Goal: Task Accomplishment & Management: Manage account settings

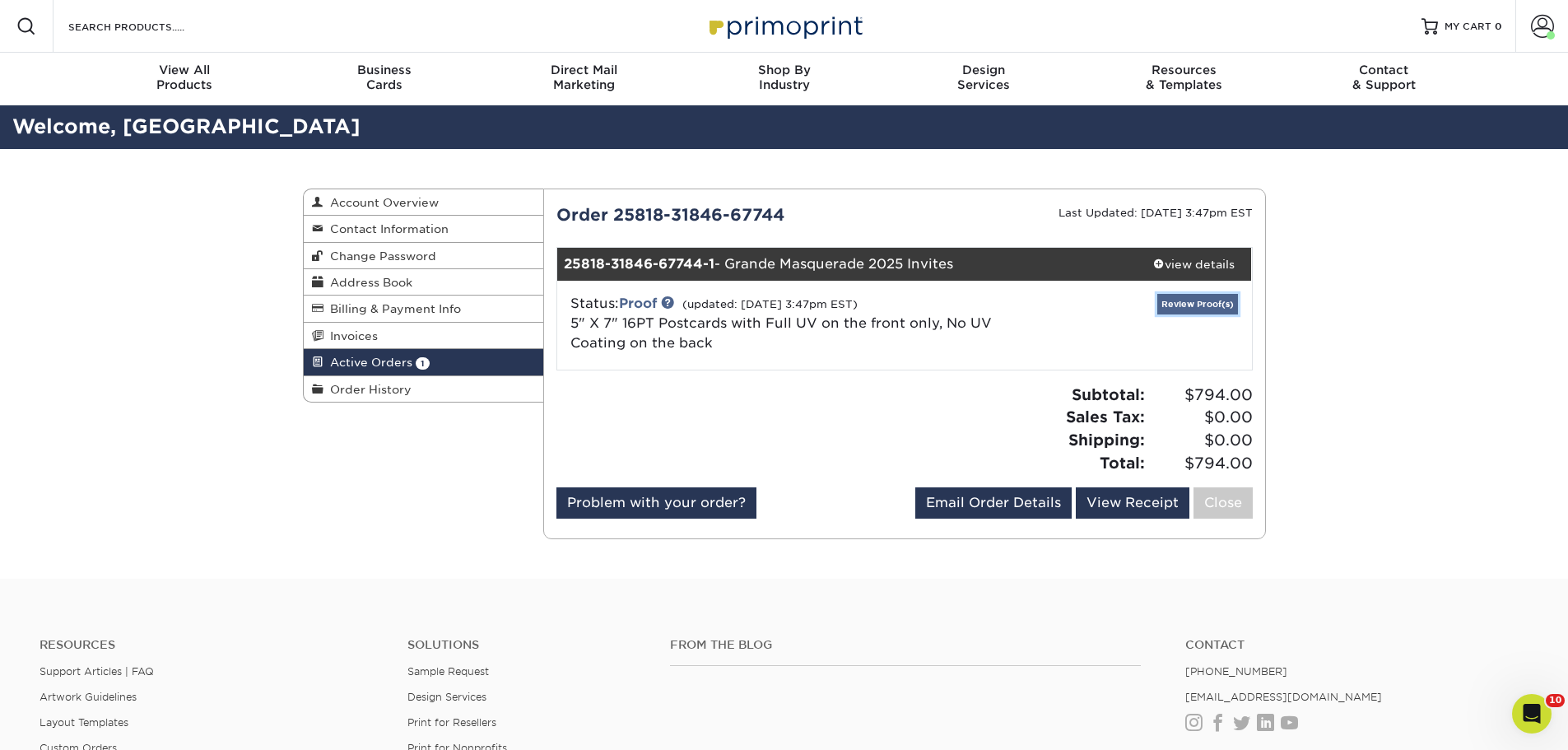
click at [1199, 305] on link "Review Proof(s)" at bounding box center [1197, 304] width 81 height 21
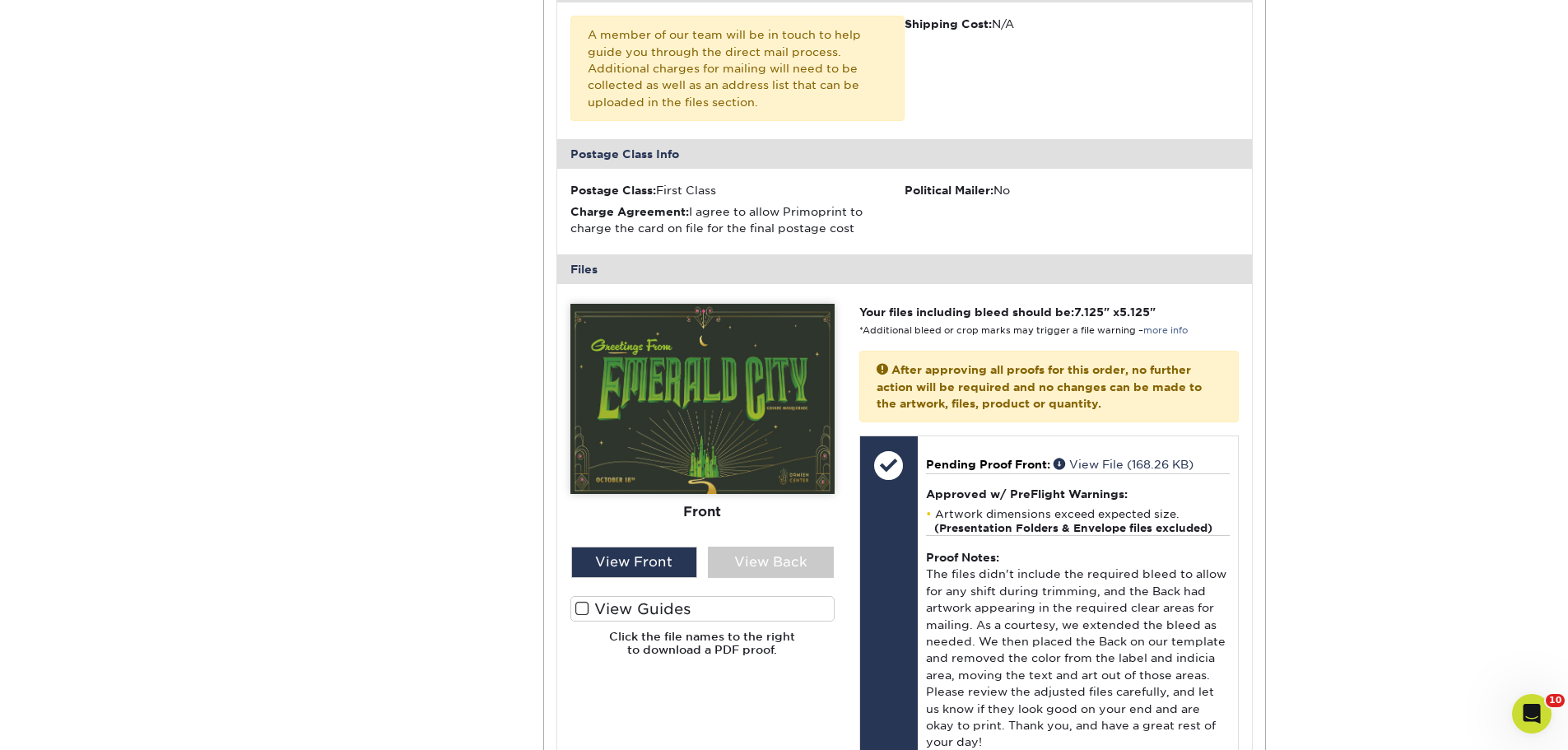
scroll to position [823, 0]
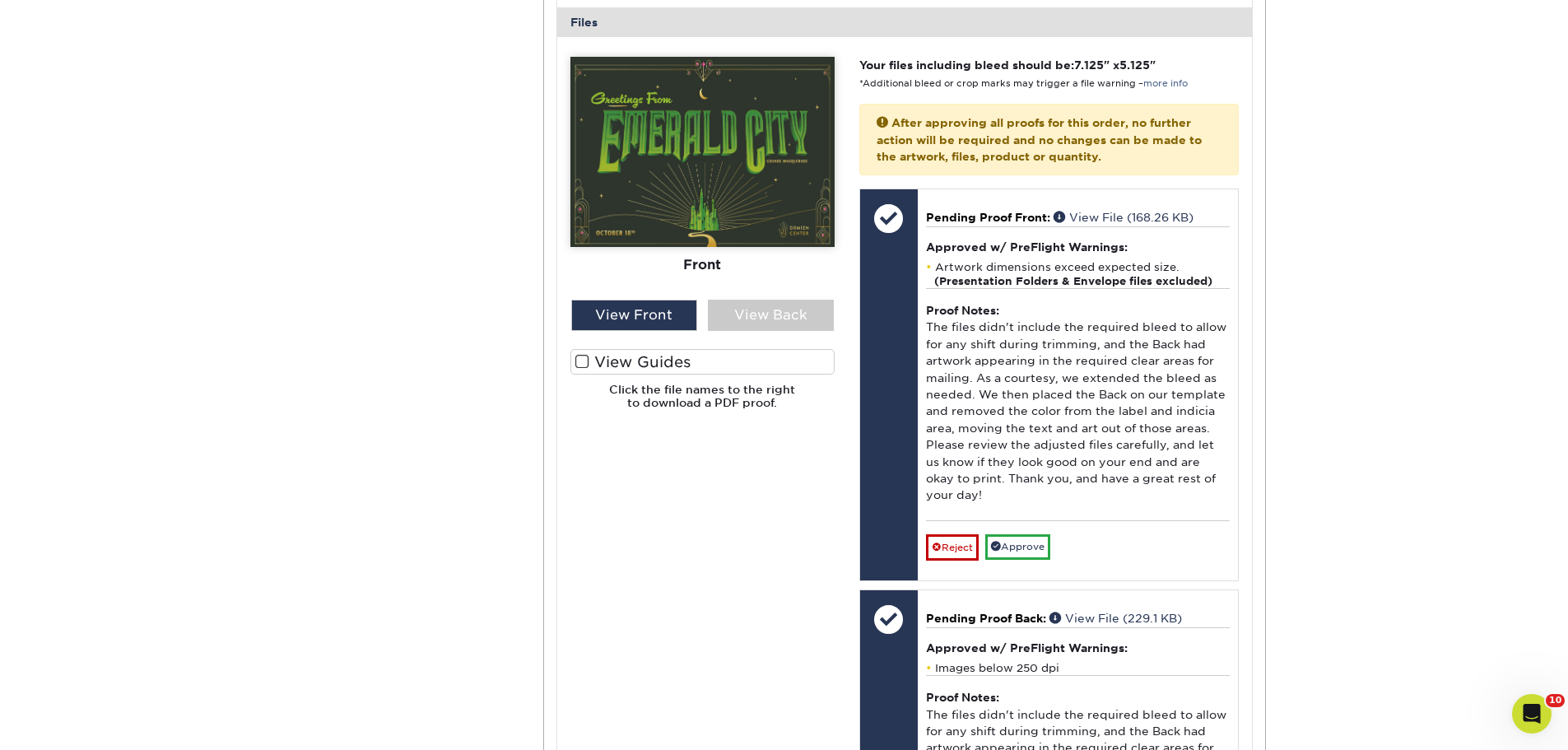
click at [584, 354] on span at bounding box center [582, 361] width 14 height 15
click at [0, 0] on input "View Guides" at bounding box center [0, 0] width 0 height 0
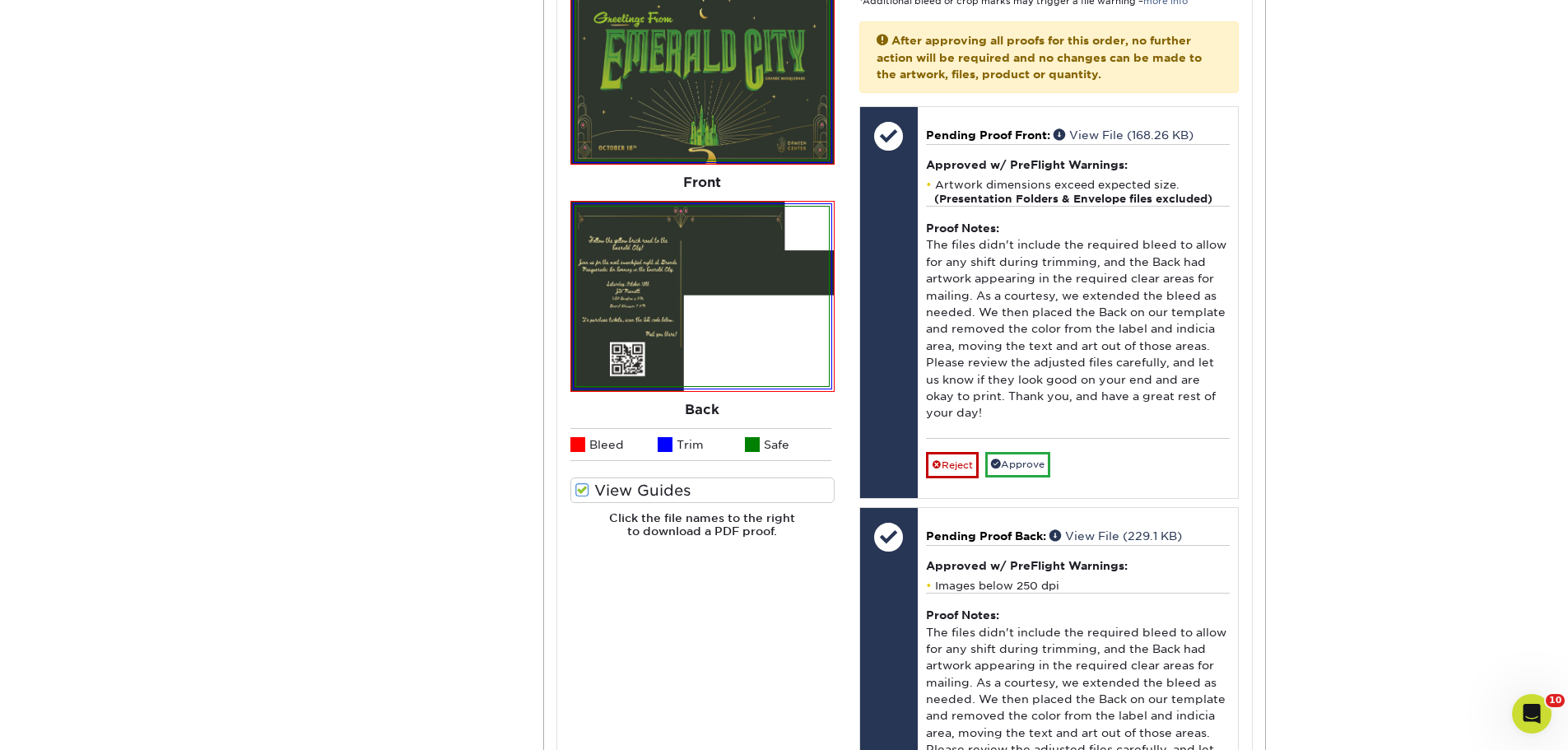
scroll to position [741, 0]
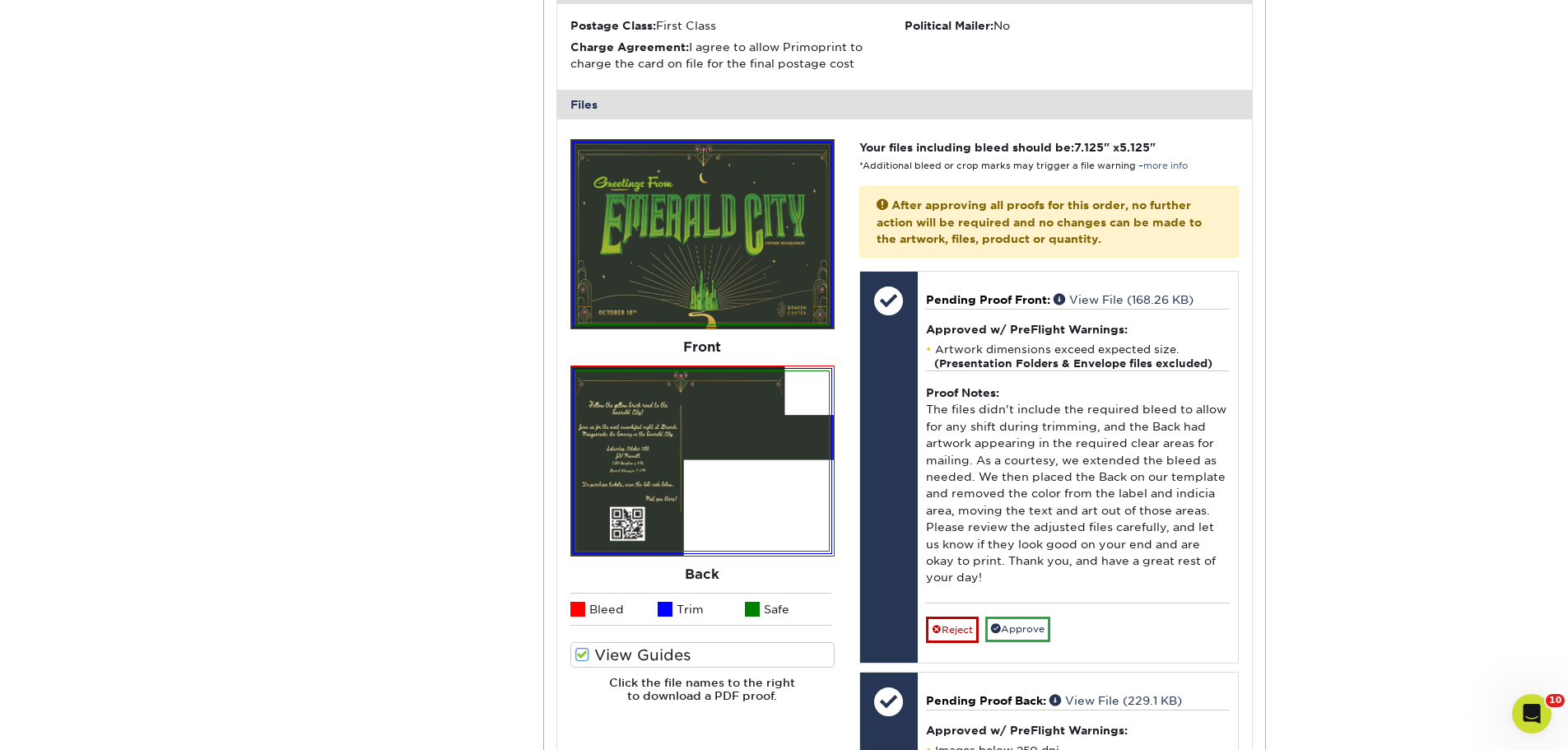
click at [726, 261] on img at bounding box center [702, 235] width 253 height 179
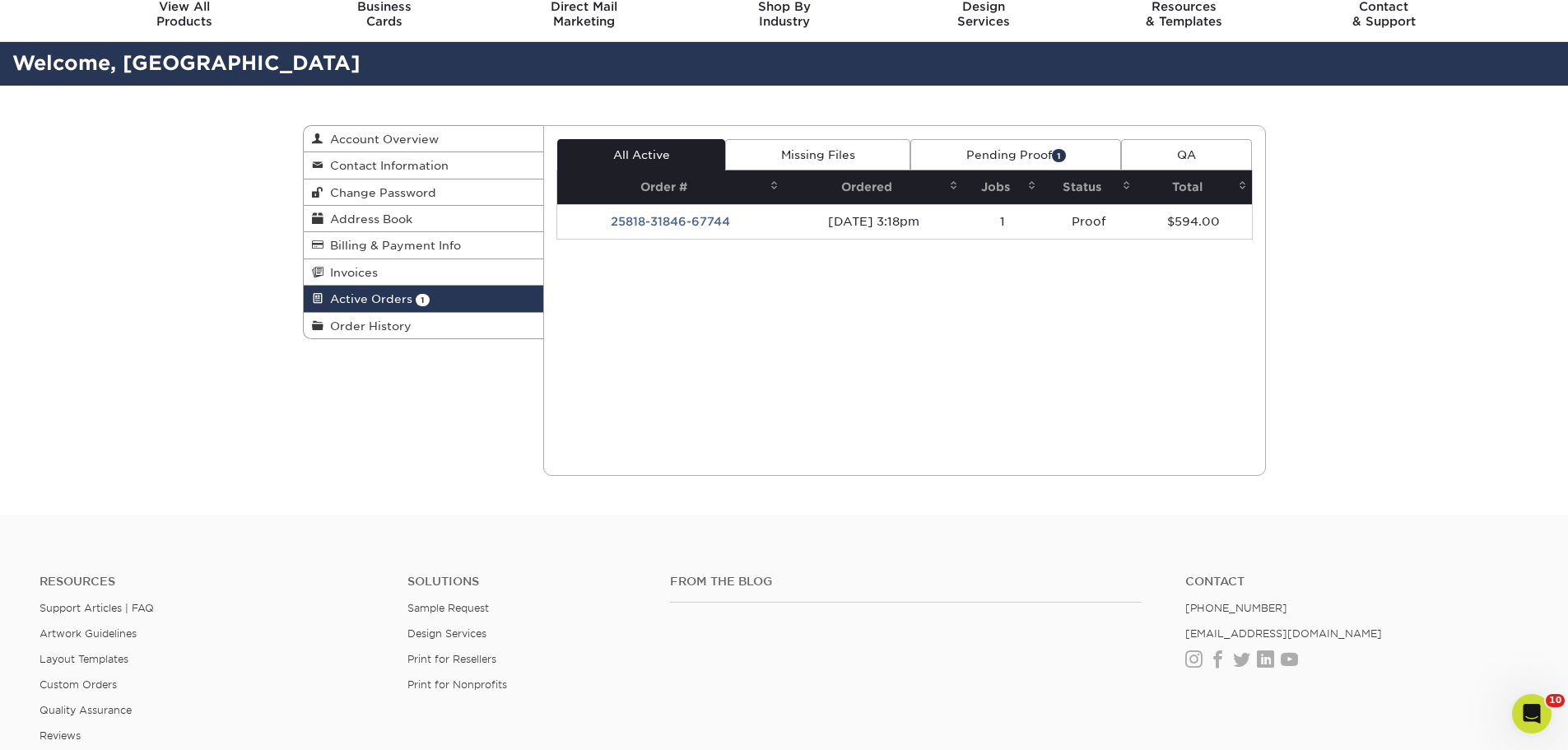
scroll to position [0, 0]
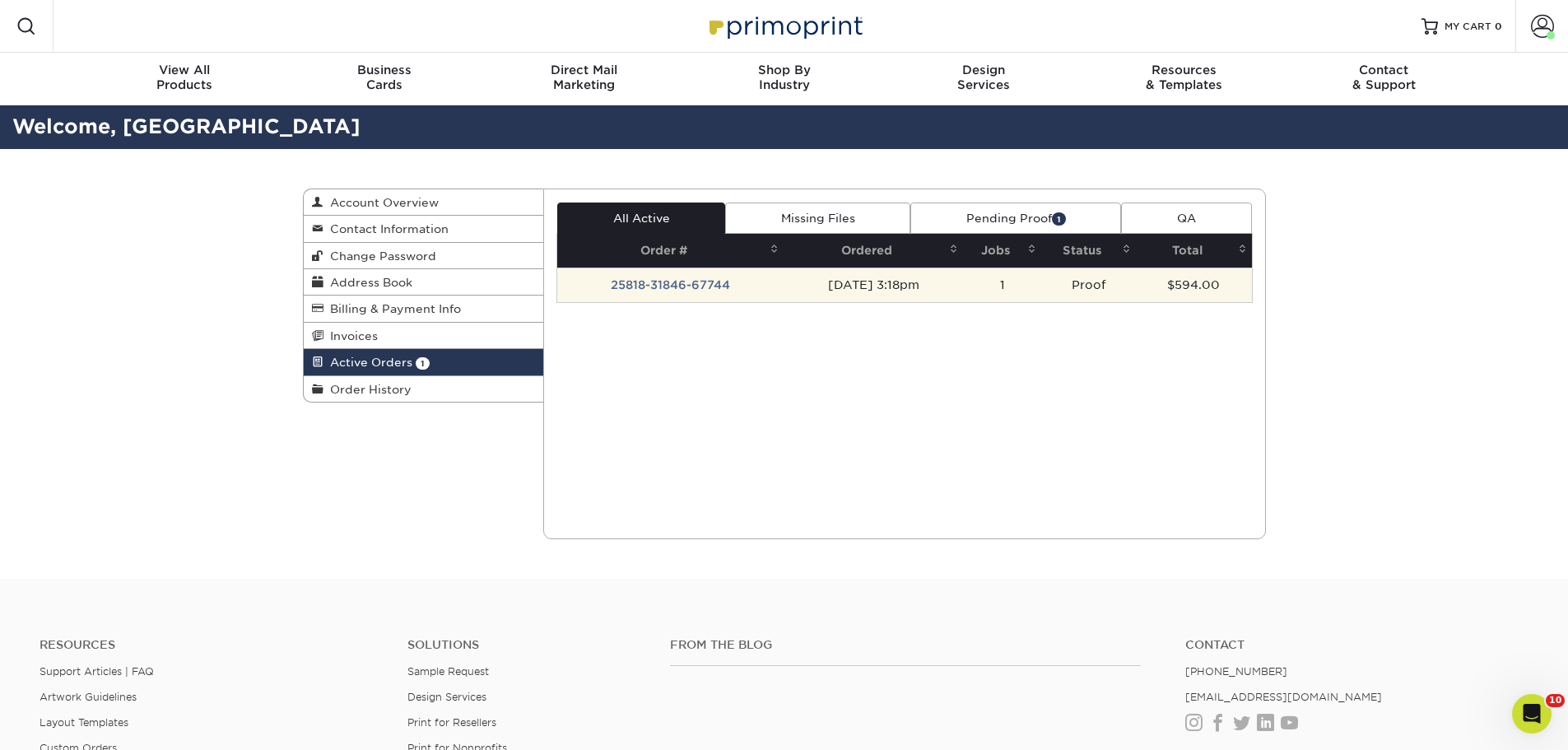
click at [663, 289] on td "25818-31846-67744" at bounding box center [670, 285] width 227 height 35
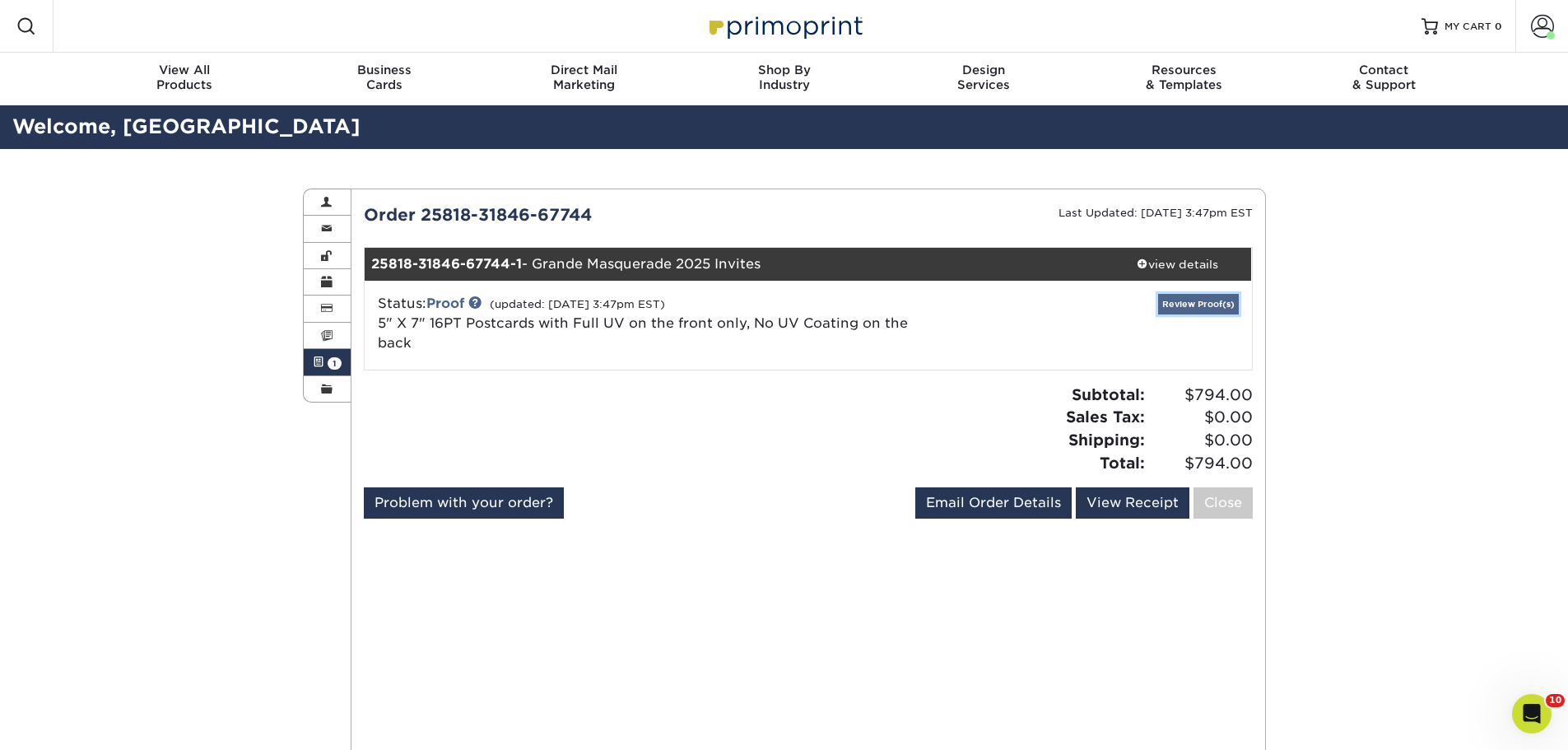
click at [1180, 299] on link "Review Proof(s)" at bounding box center [1198, 304] width 81 height 21
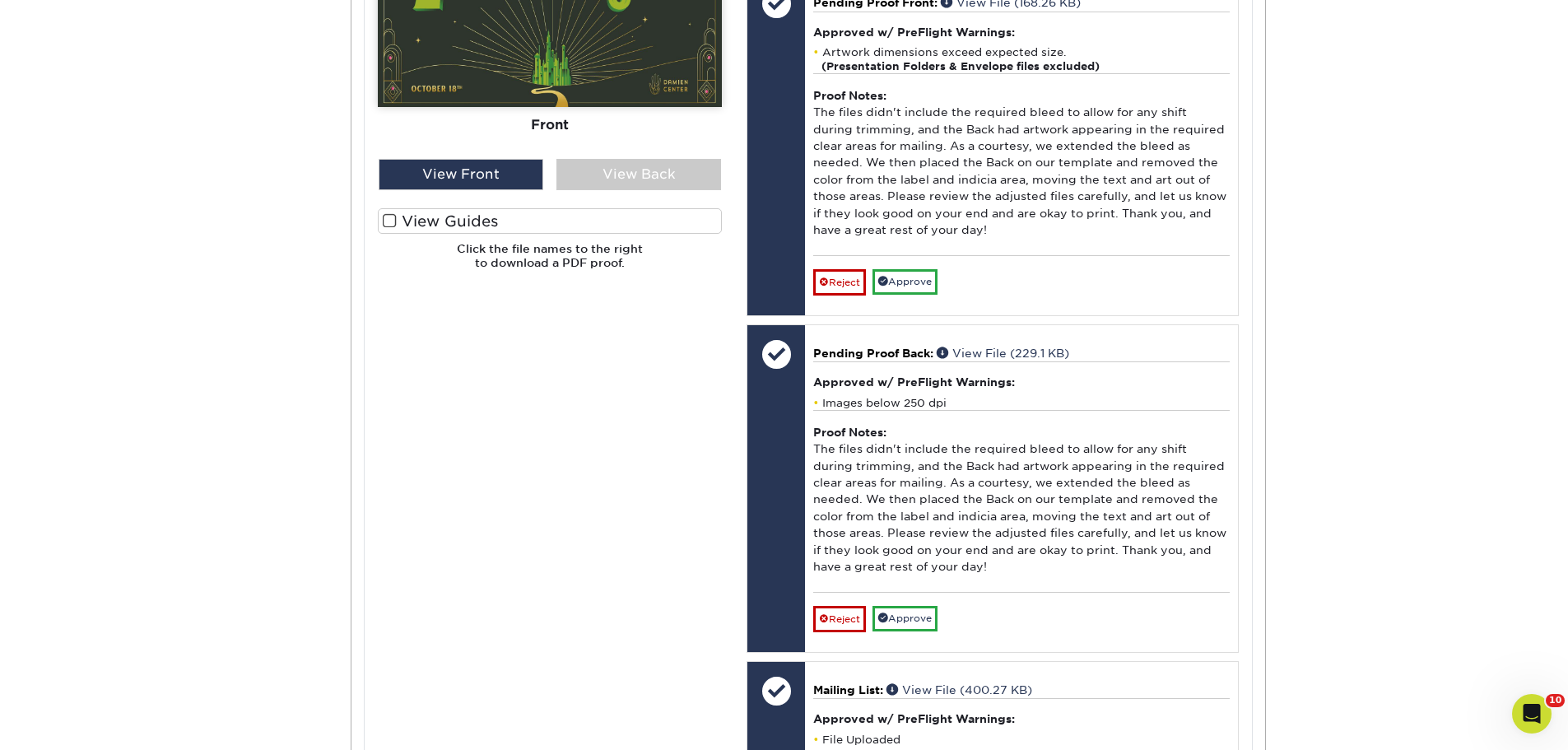
scroll to position [659, 0]
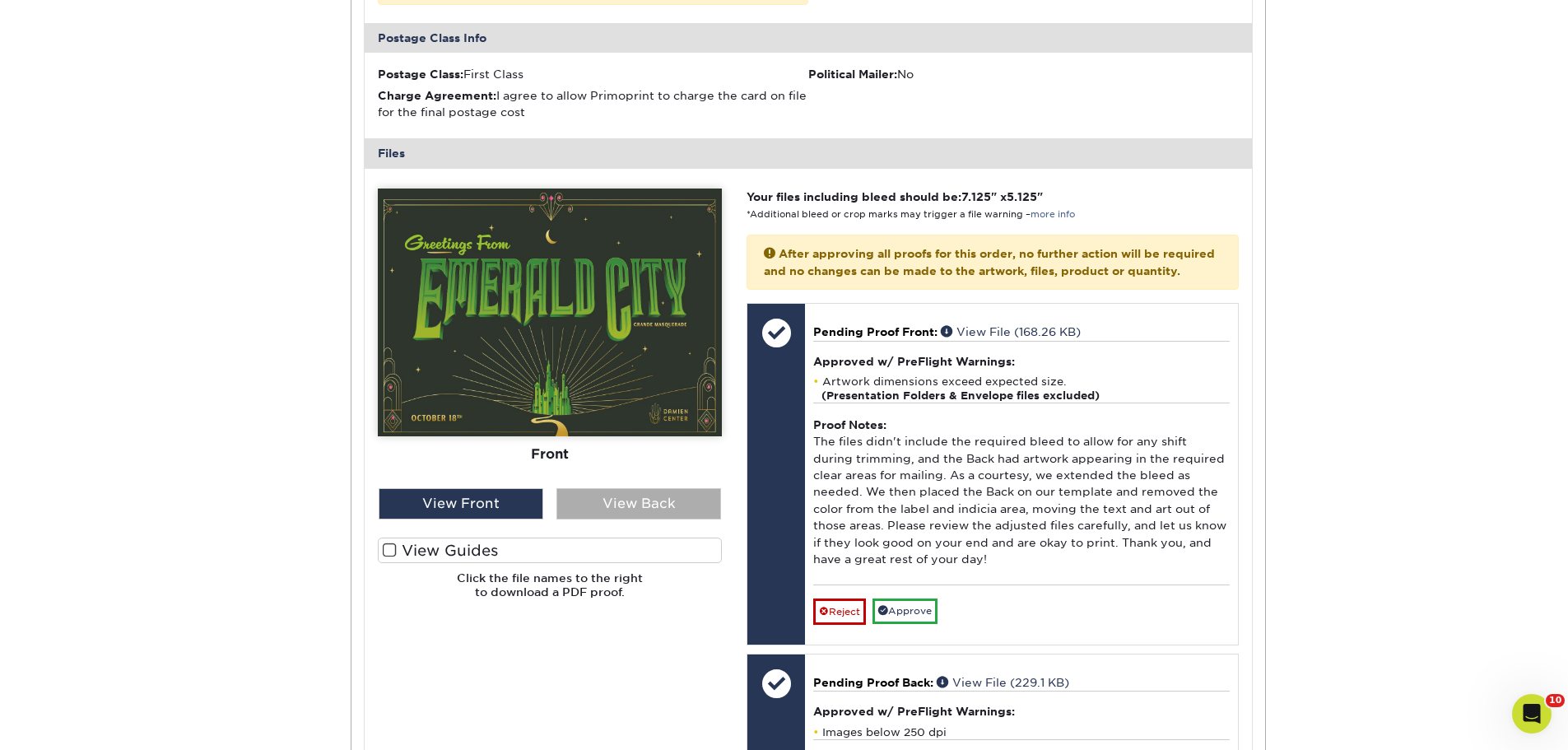
click at [655, 488] on div "View Back" at bounding box center [638, 504] width 165 height 31
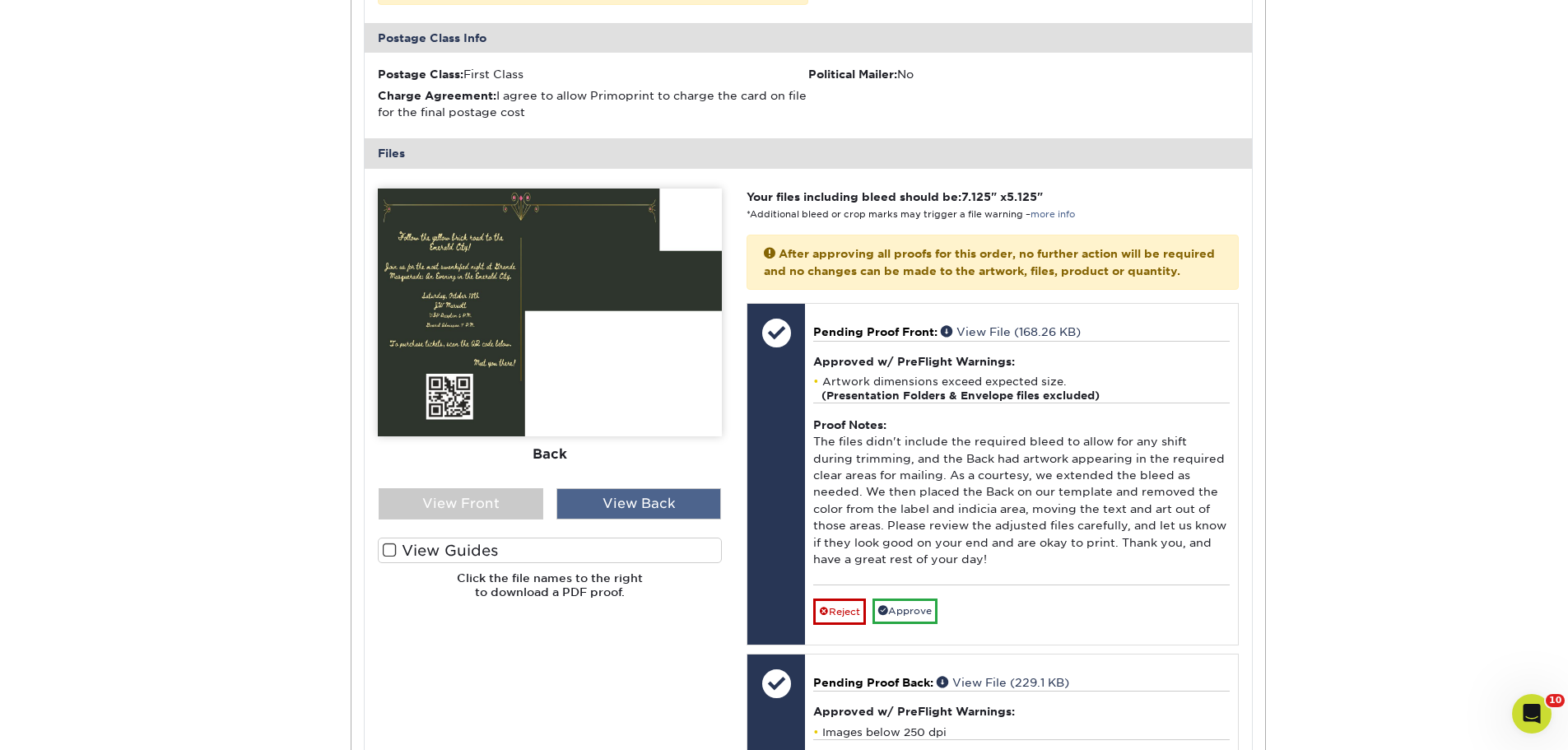
scroll to position [823, 0]
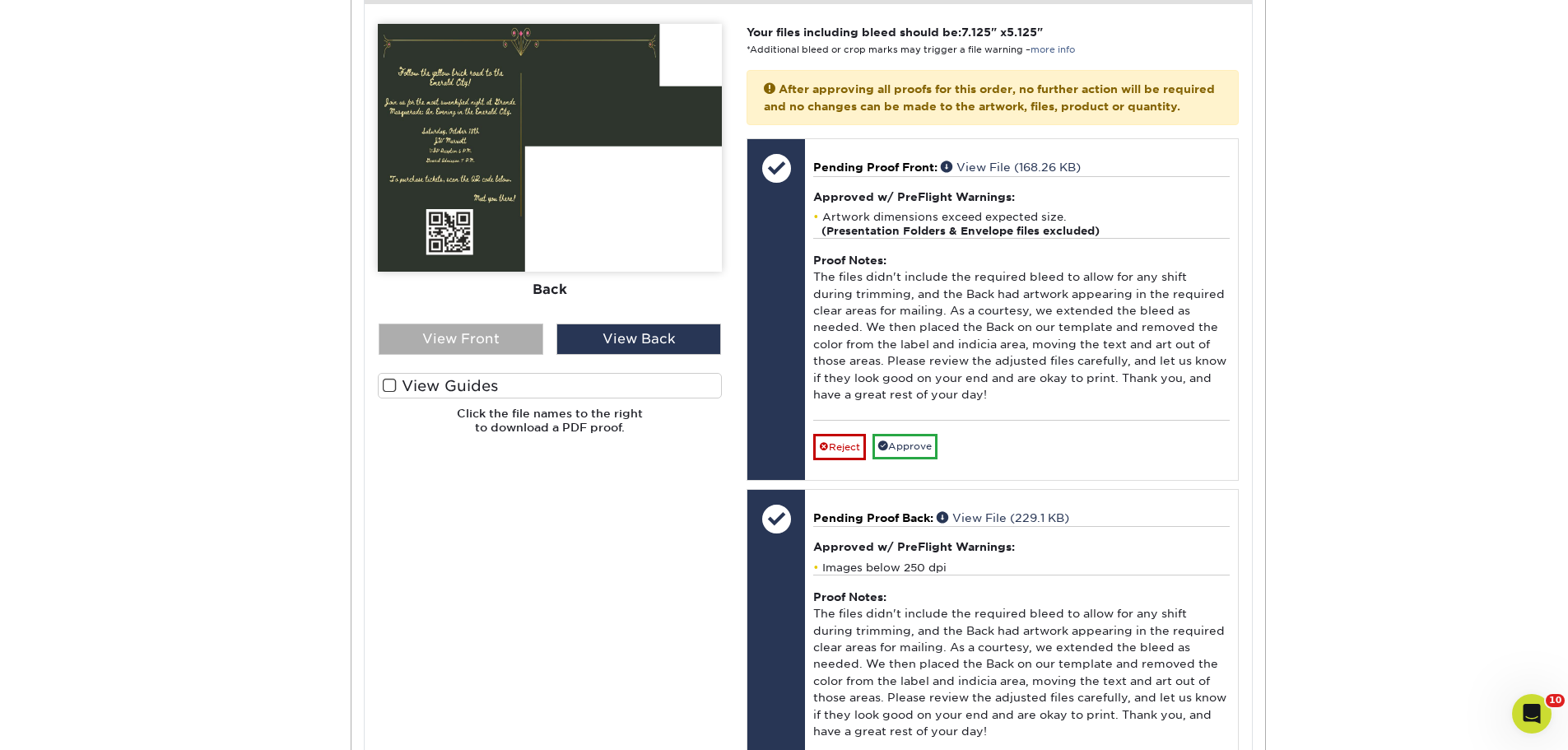
click at [476, 323] on div "View Front" at bounding box center [461, 339] width 165 height 31
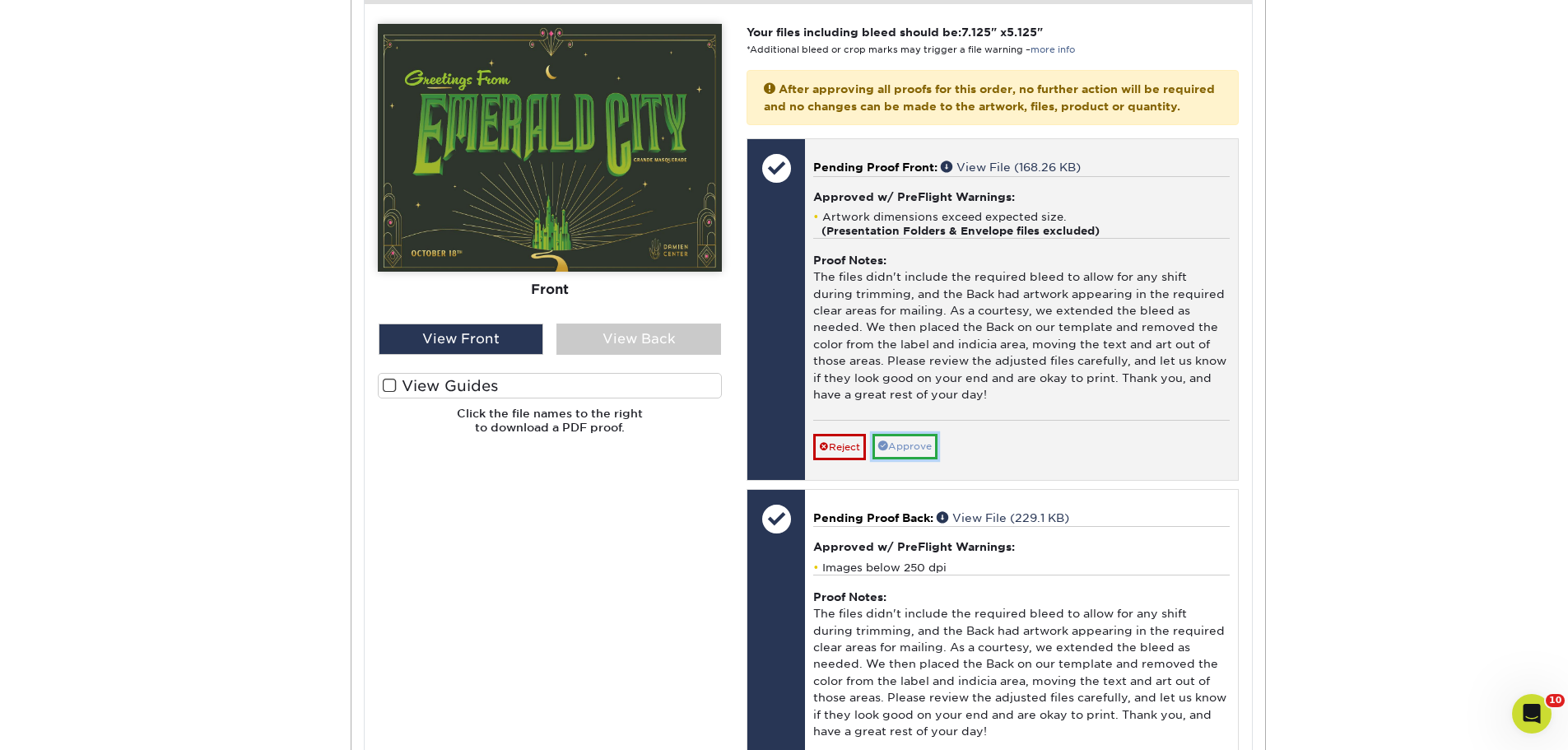
click at [920, 442] on link "Approve" at bounding box center [904, 446] width 65 height 25
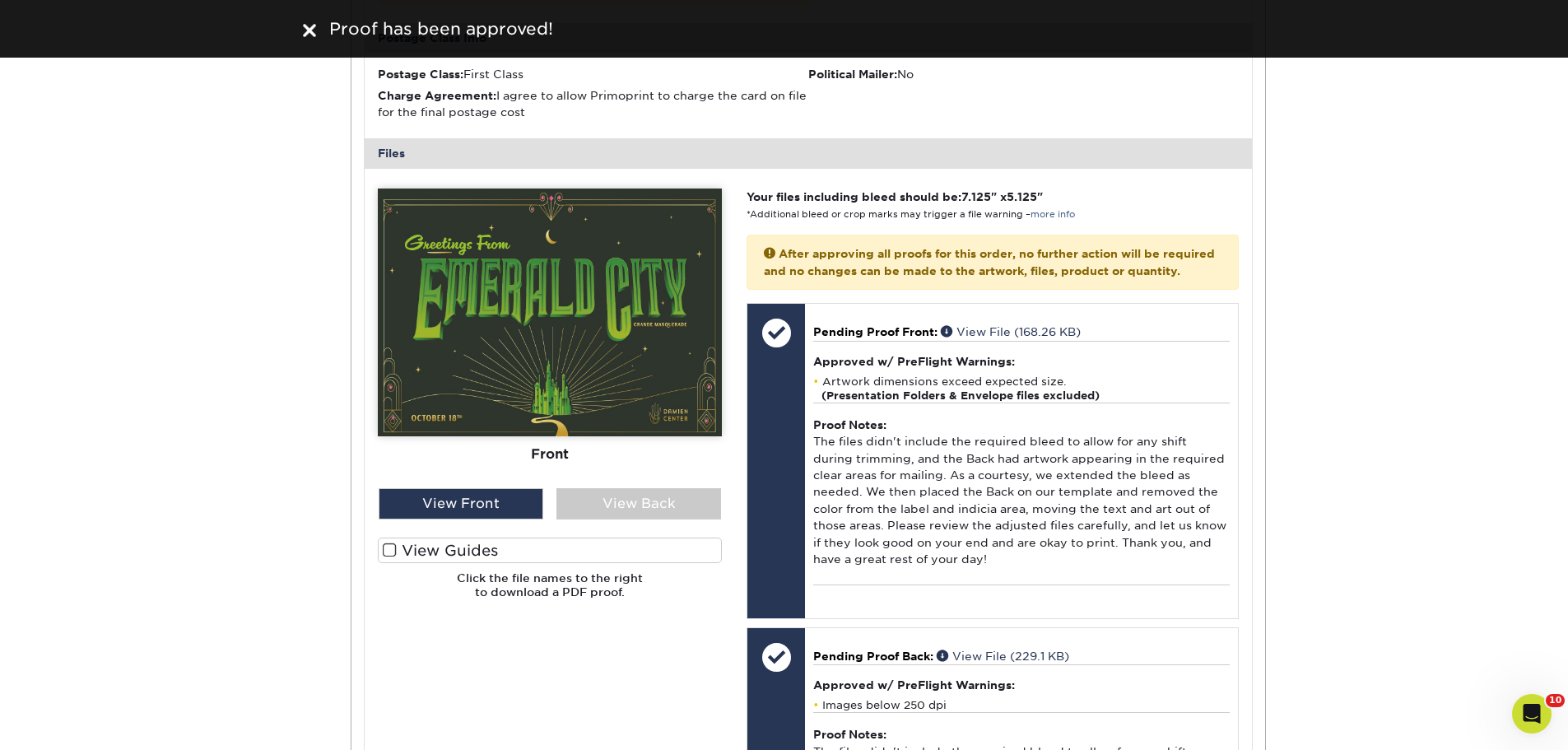
scroll to position [988, 0]
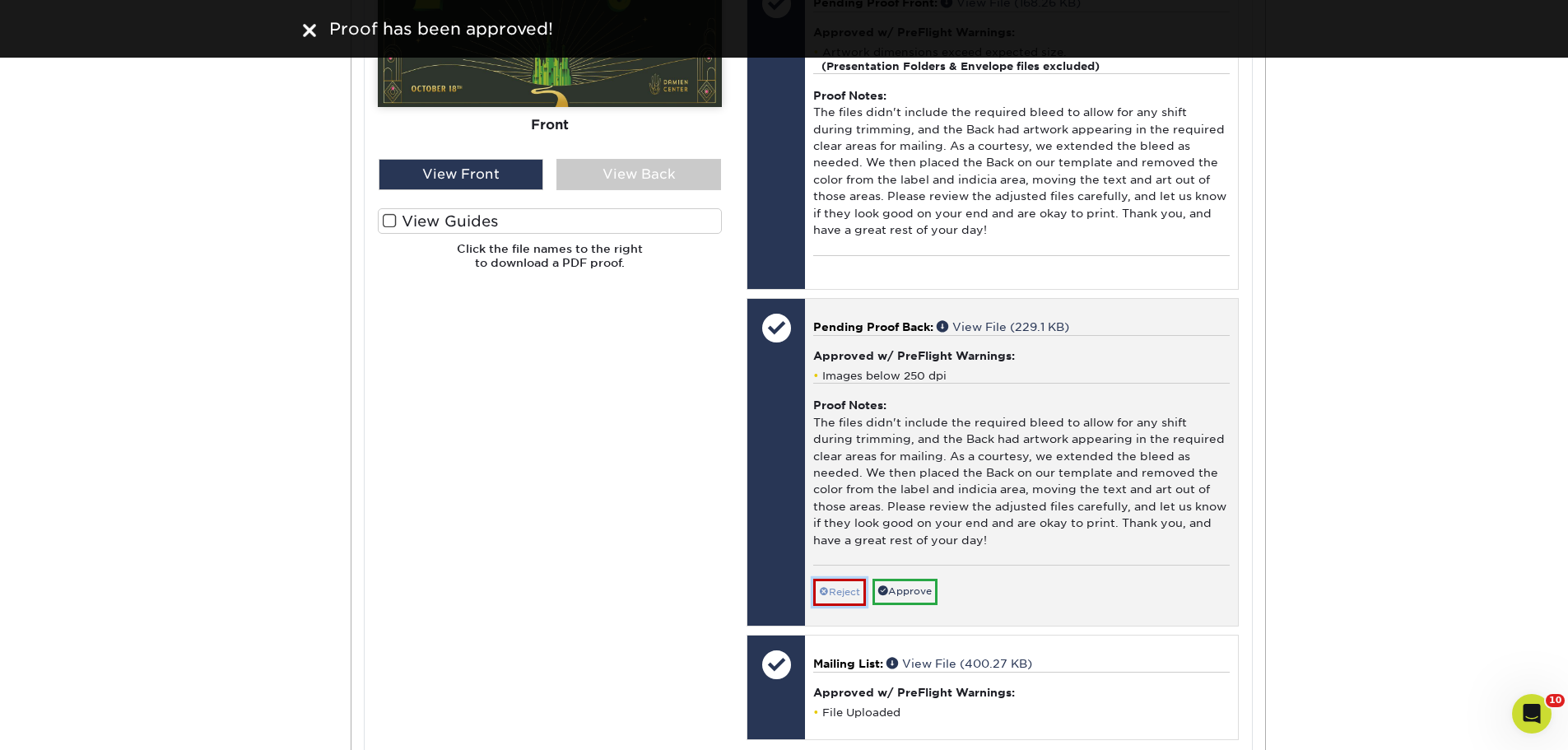
click at [841, 582] on link "Reject" at bounding box center [839, 591] width 53 height 26
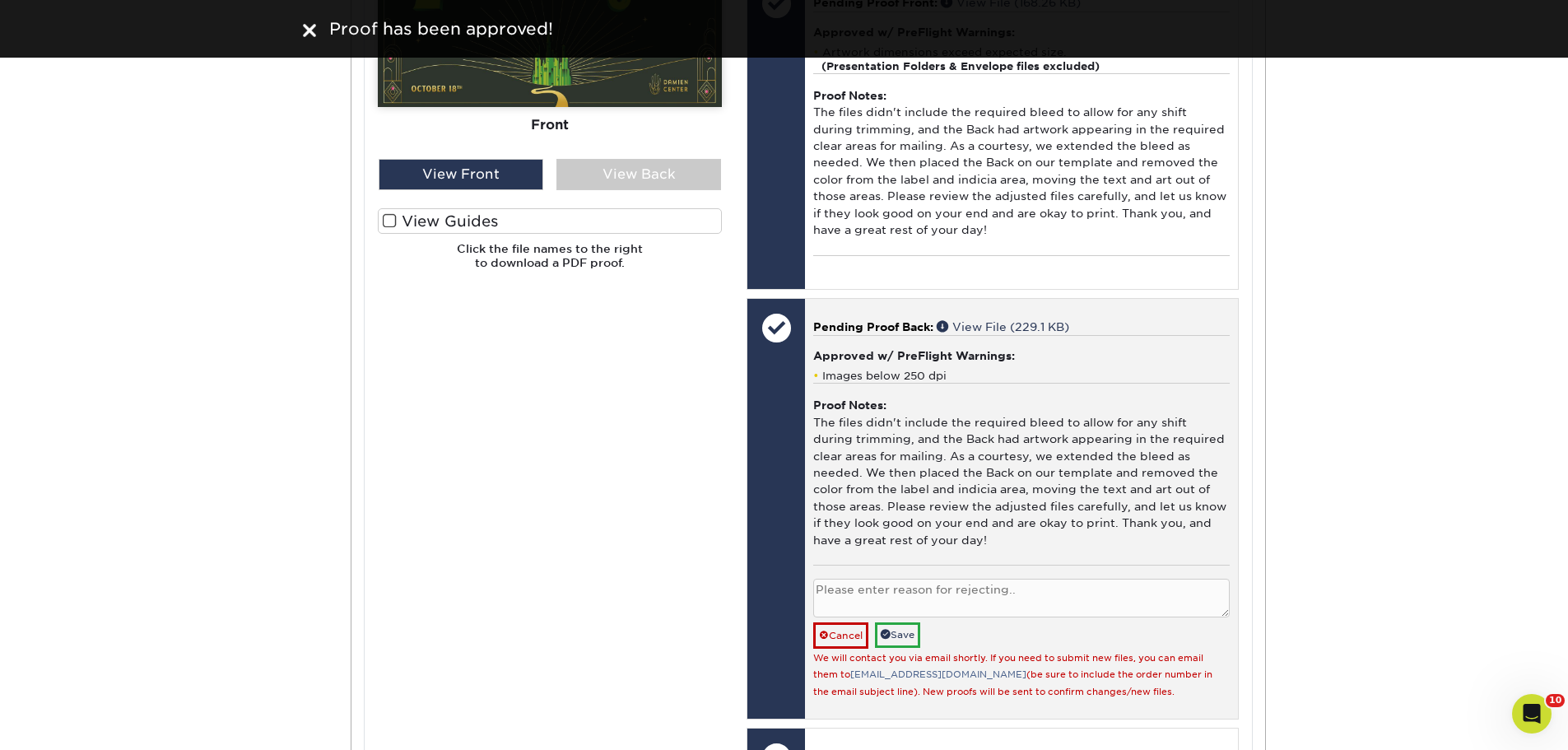
click at [895, 584] on textarea at bounding box center [1021, 598] width 416 height 39
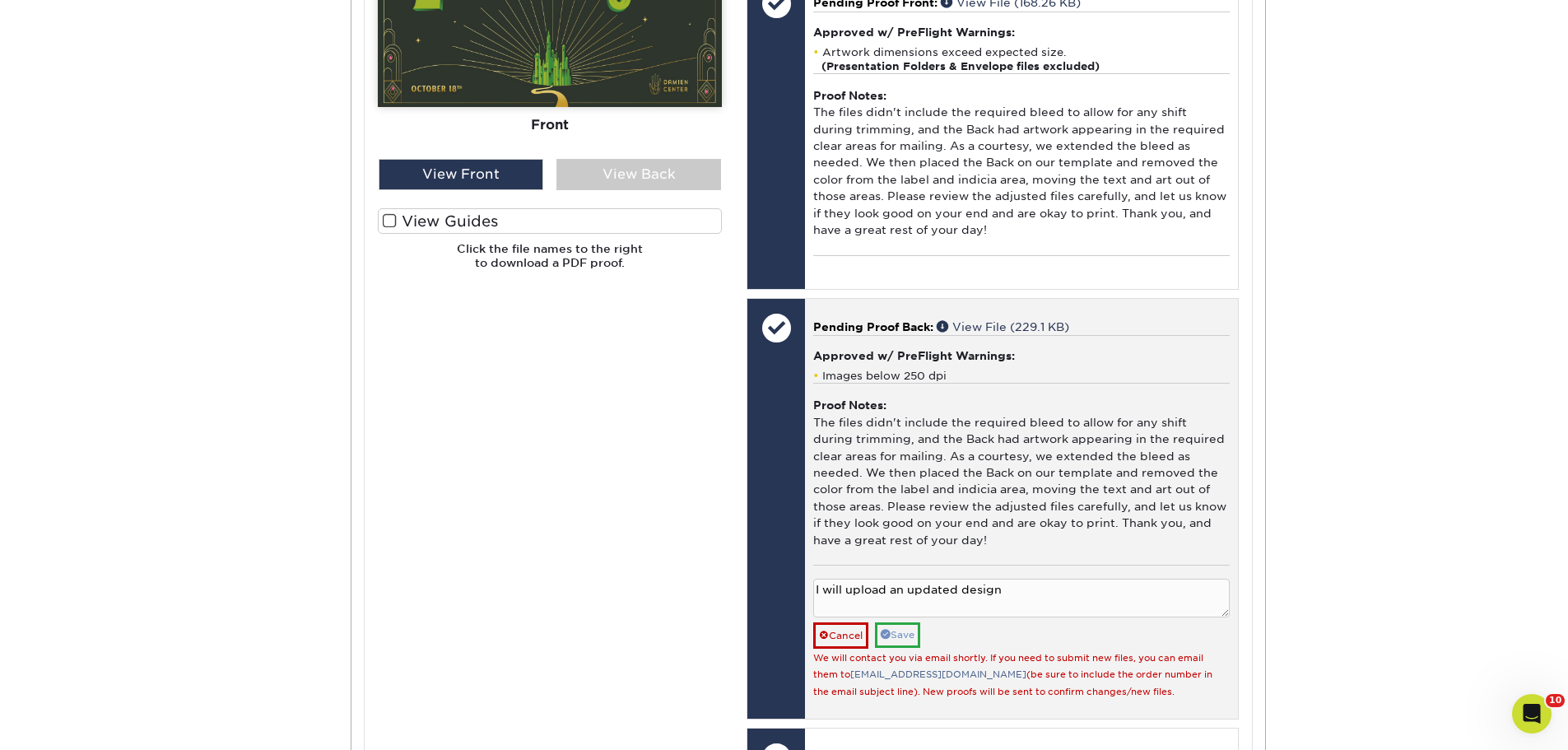
type textarea "I will upload an updated design"
click at [903, 625] on link "Save" at bounding box center [897, 635] width 46 height 25
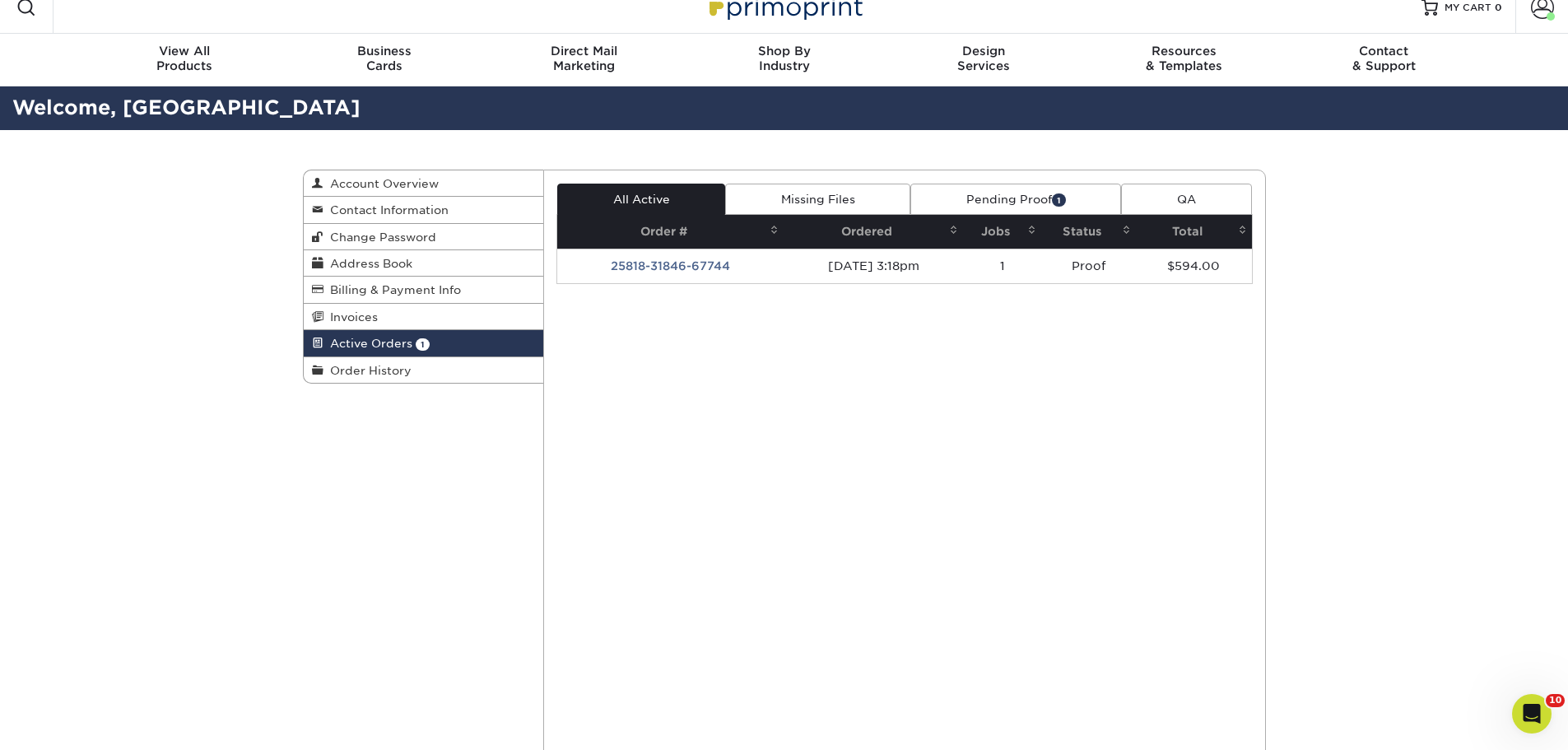
scroll to position [0, 0]
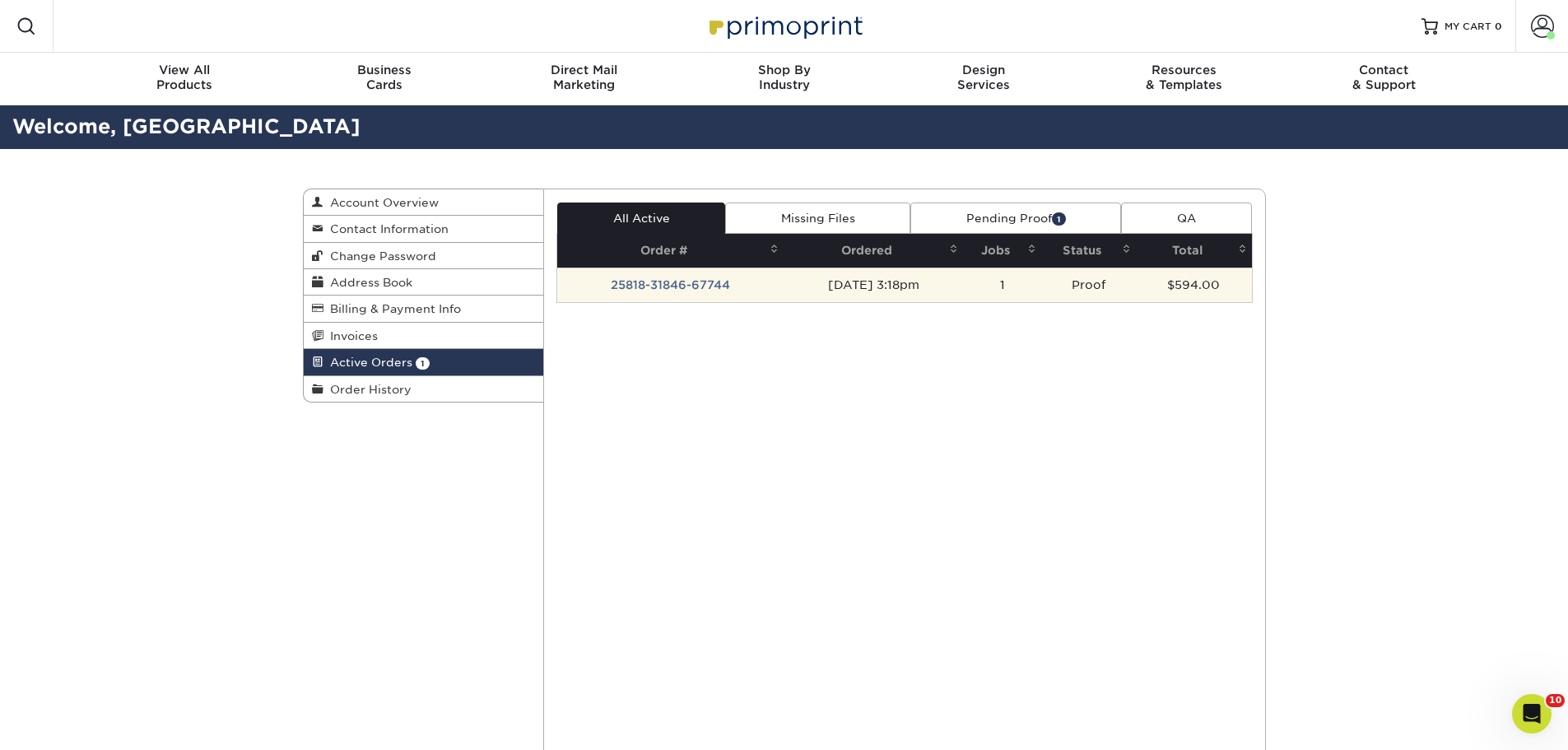
click at [680, 278] on td "25818-31846-67744" at bounding box center [670, 285] width 227 height 35
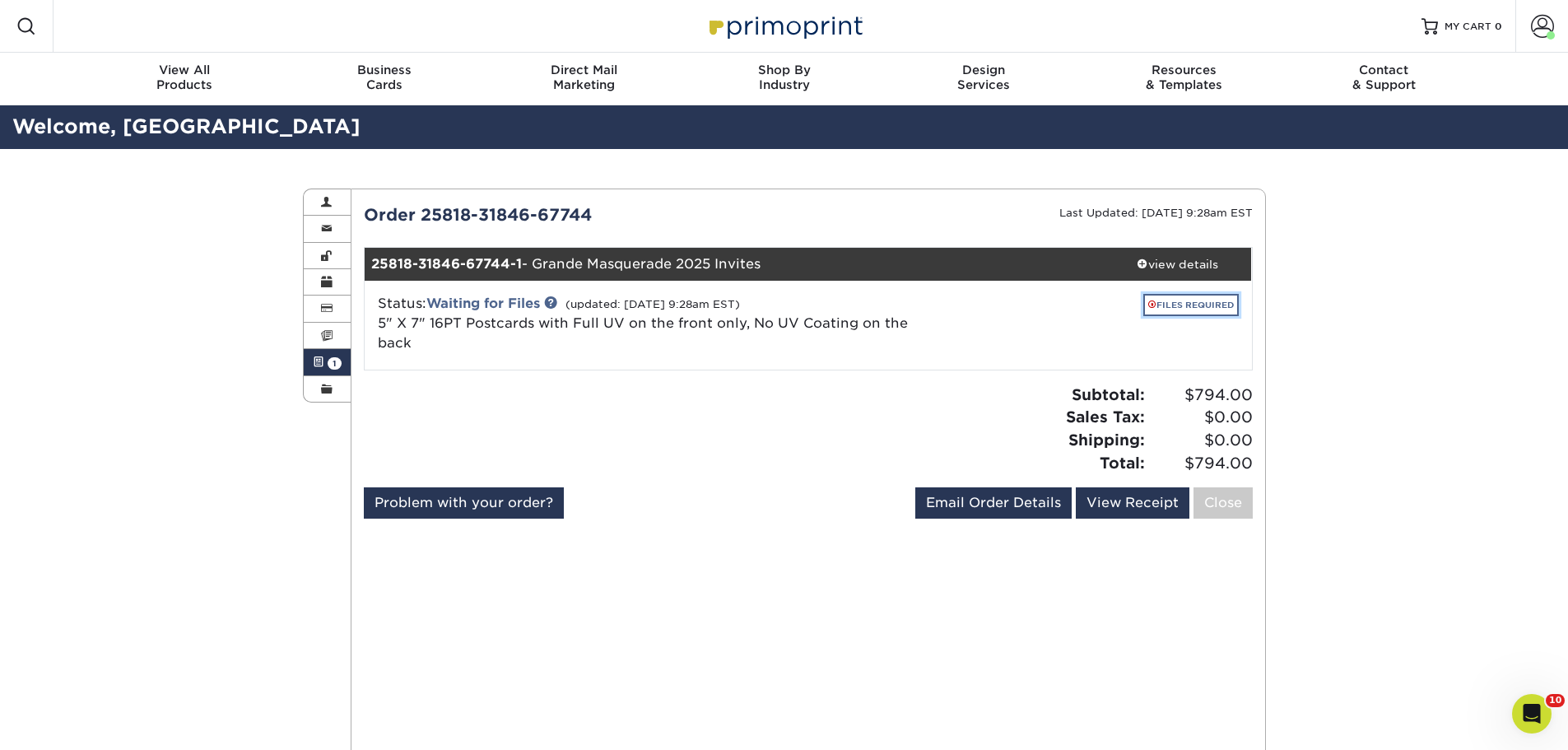
click at [1192, 308] on link "FILES REQUIRED" at bounding box center [1190, 305] width 96 height 22
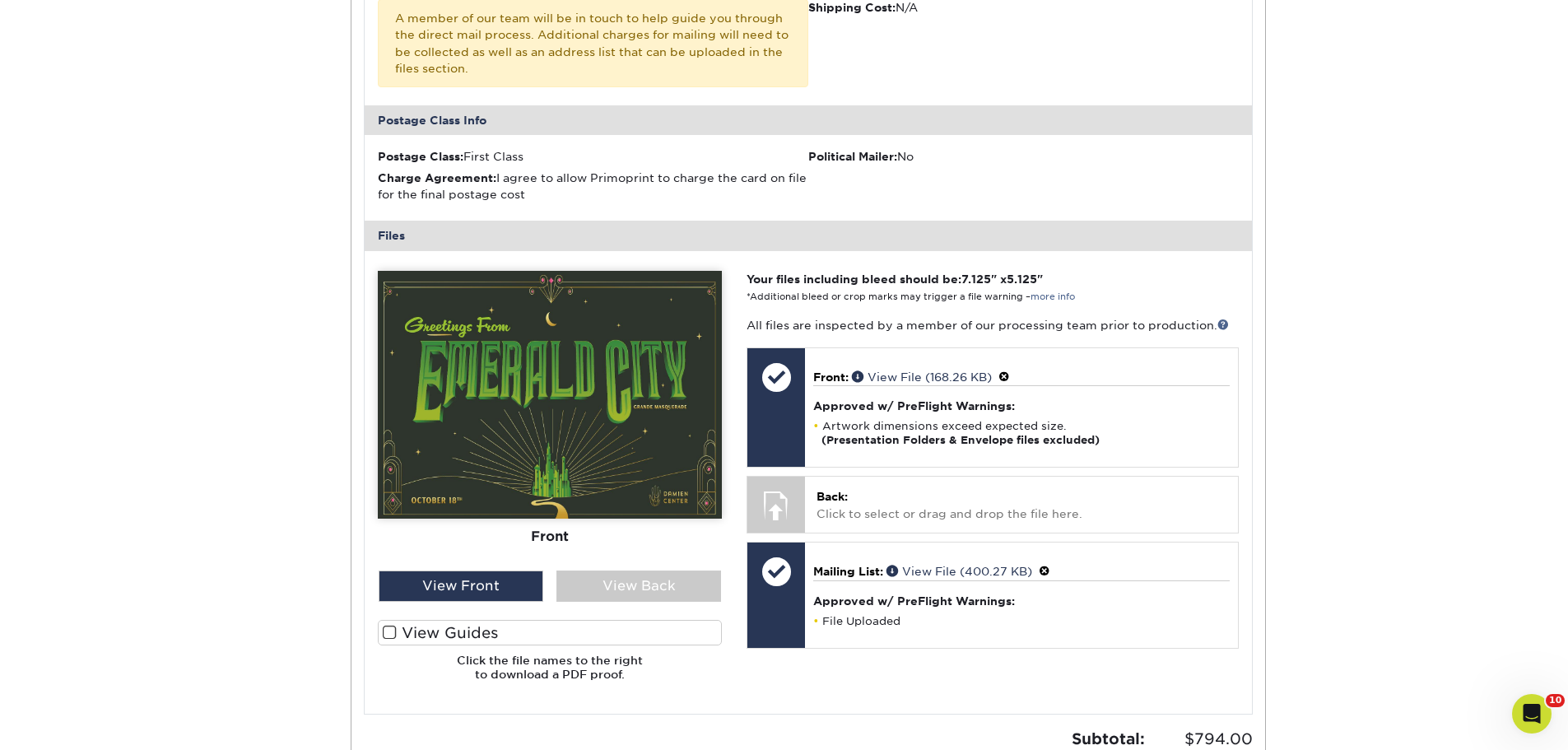
scroll to position [659, 0]
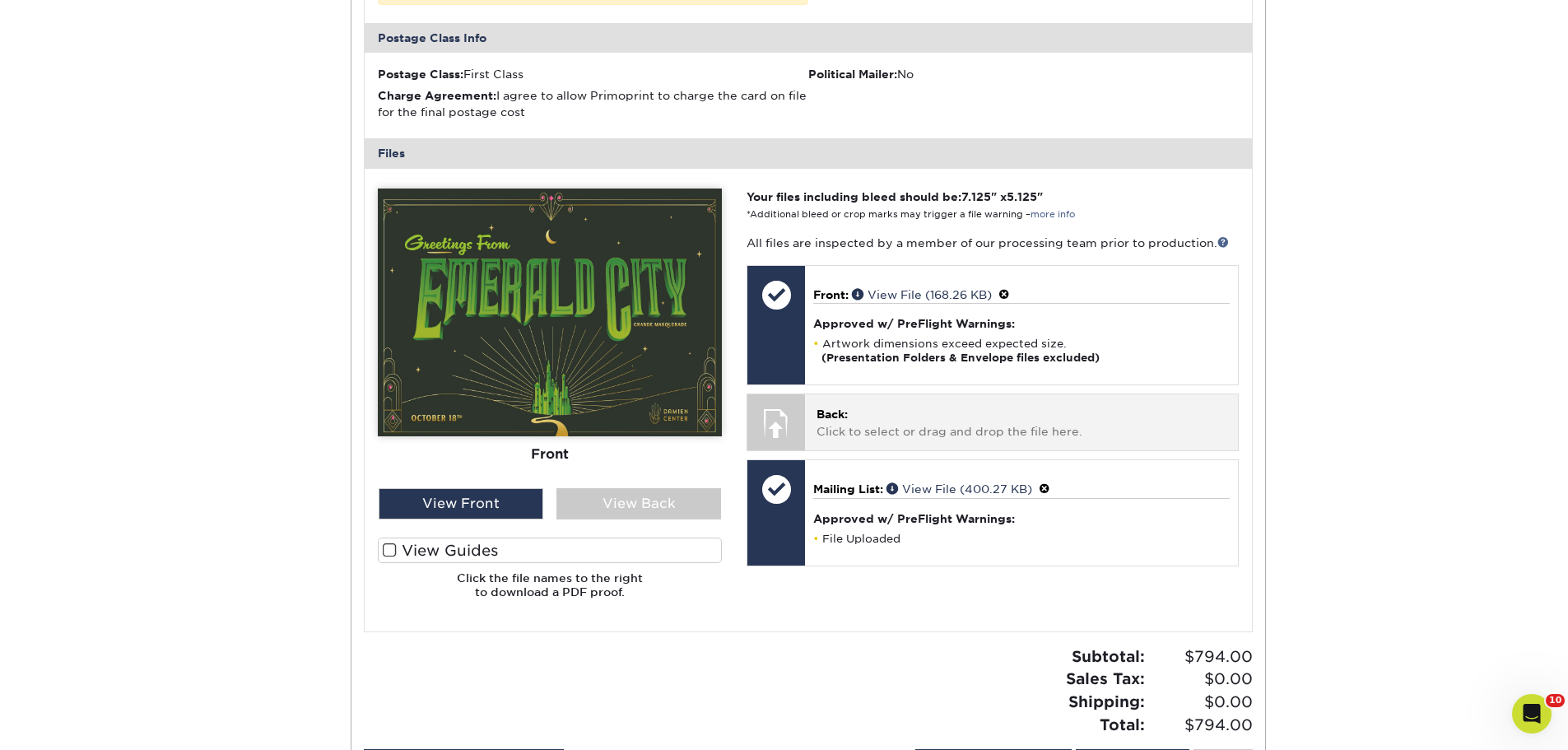
click at [960, 422] on div "Back: Click to select or drag and drop the file here. Choose file" at bounding box center [1021, 422] width 432 height 56
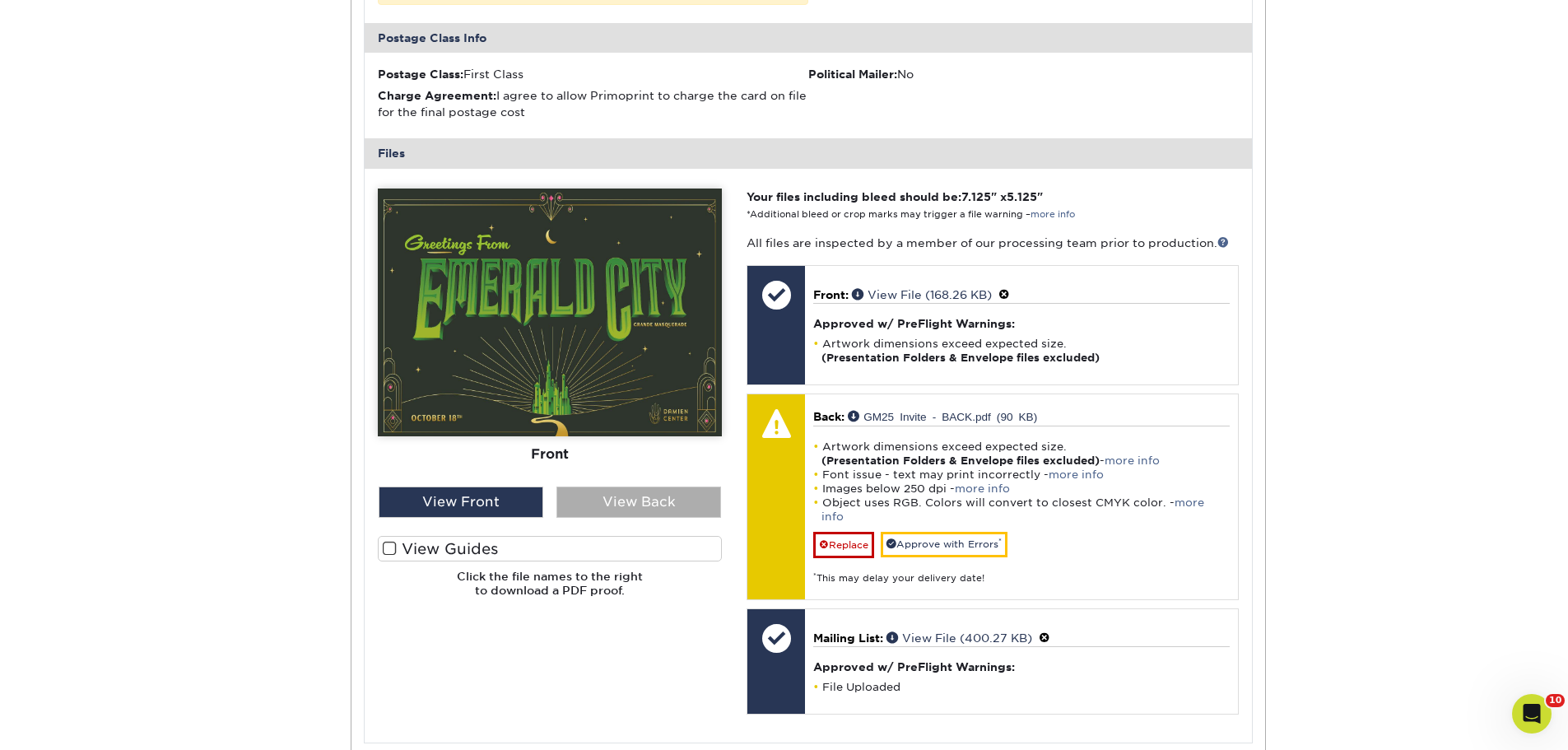
click at [599, 487] on div "View Back" at bounding box center [638, 502] width 165 height 31
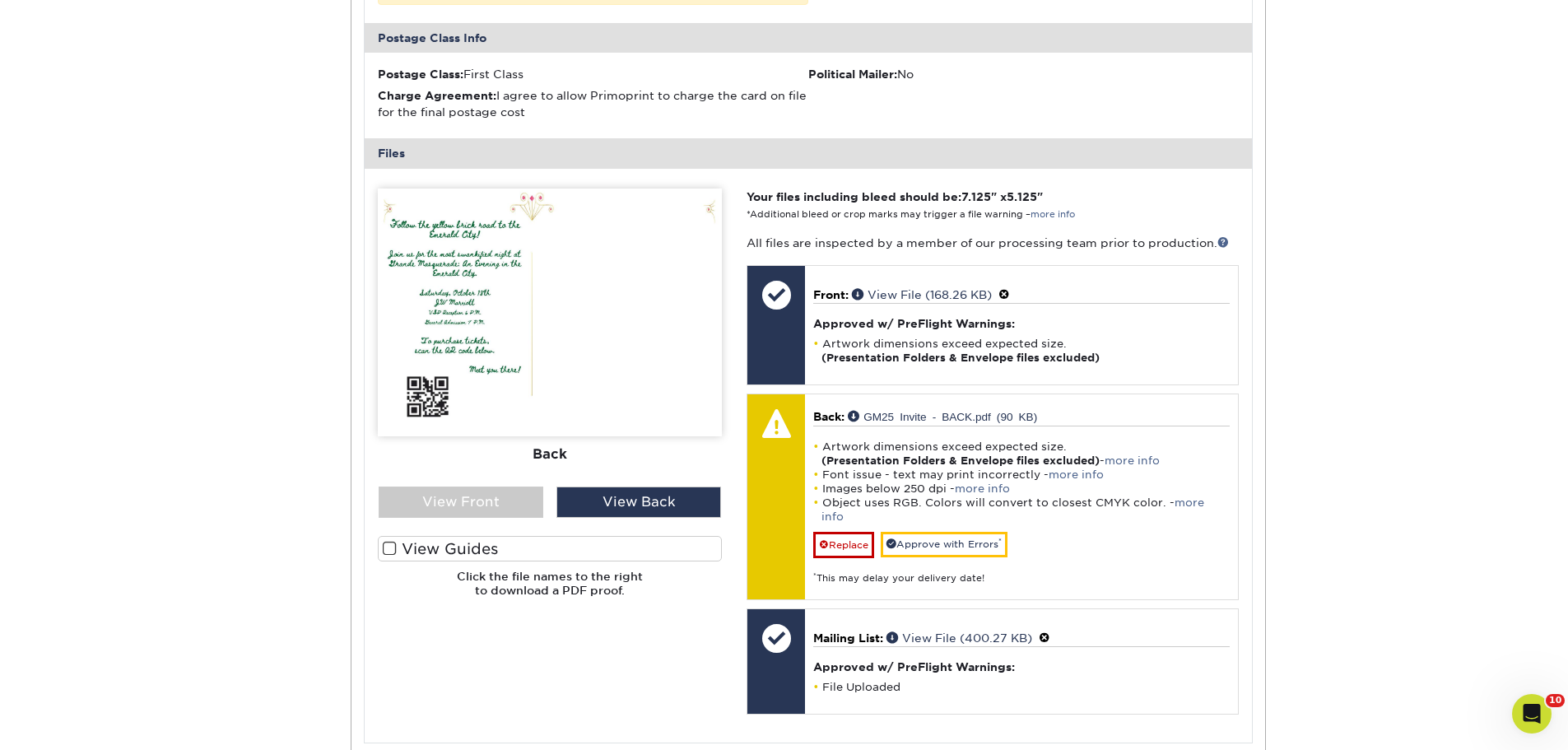
click at [293, 270] on div "Active Orders Account Overview Contact Information Change Password Address Book…" at bounding box center [784, 221] width 988 height 1462
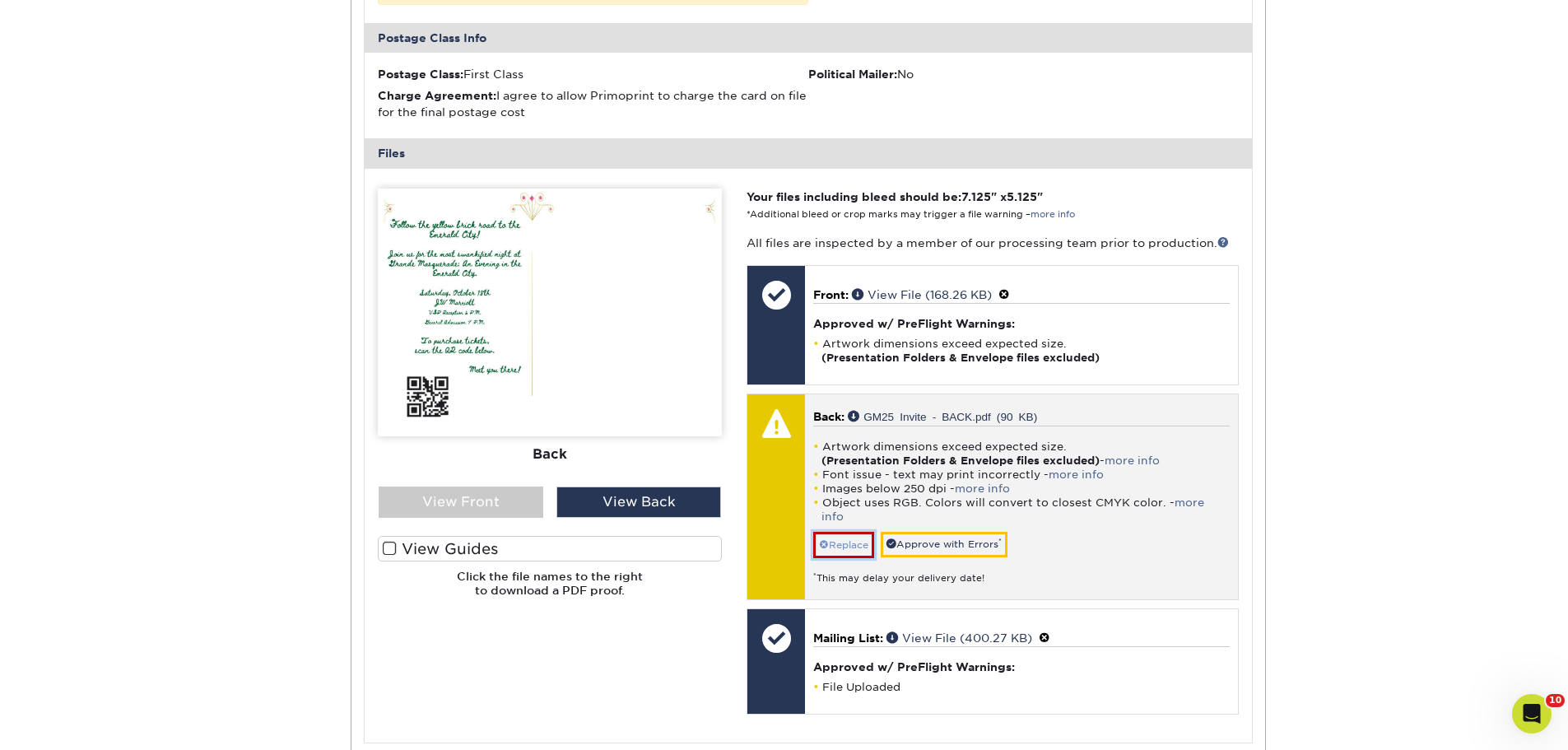
click at [838, 532] on link "Replace" at bounding box center [844, 545] width 61 height 26
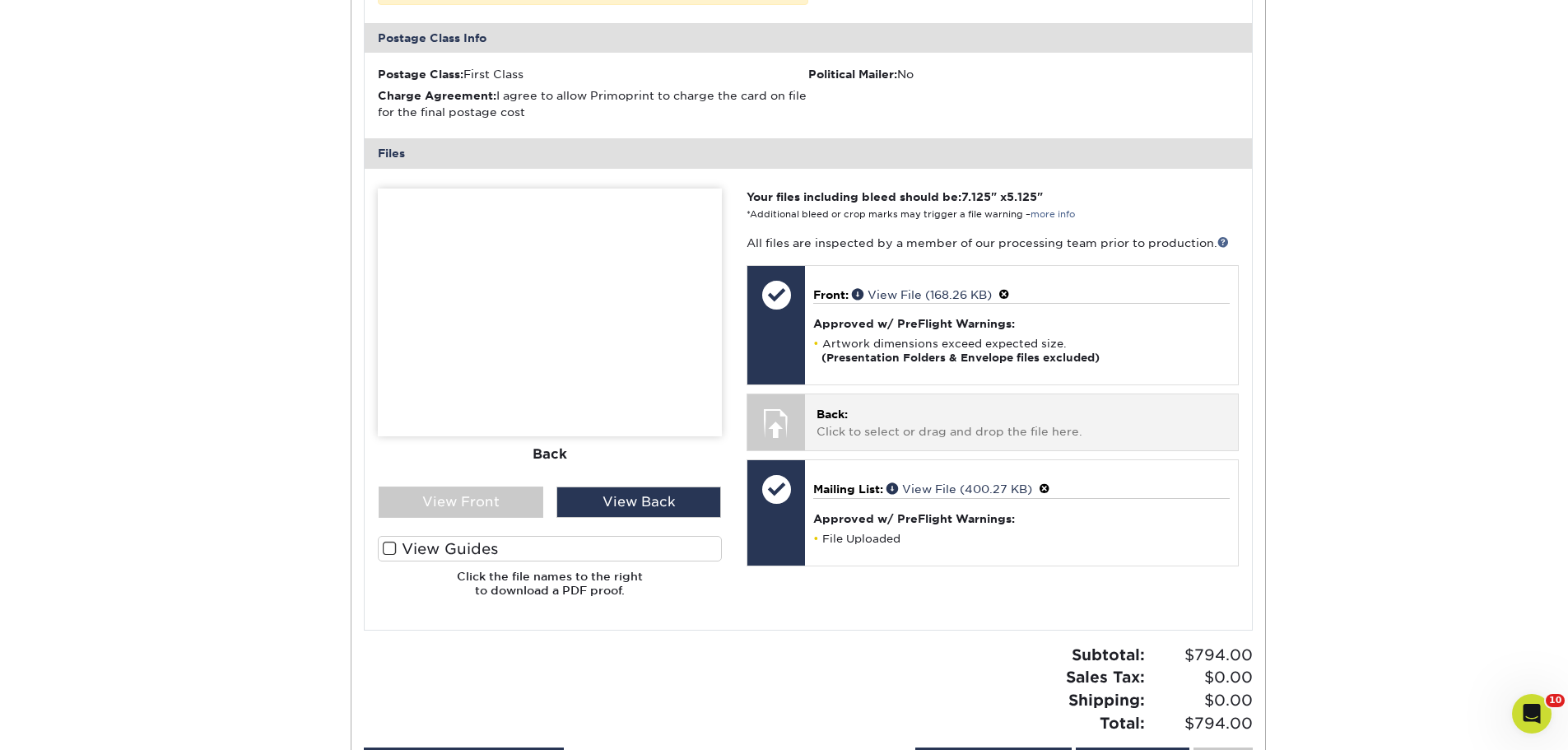
click at [897, 406] on p "Back: Click to select or drag and drop the file here." at bounding box center [1021, 423] width 409 height 34
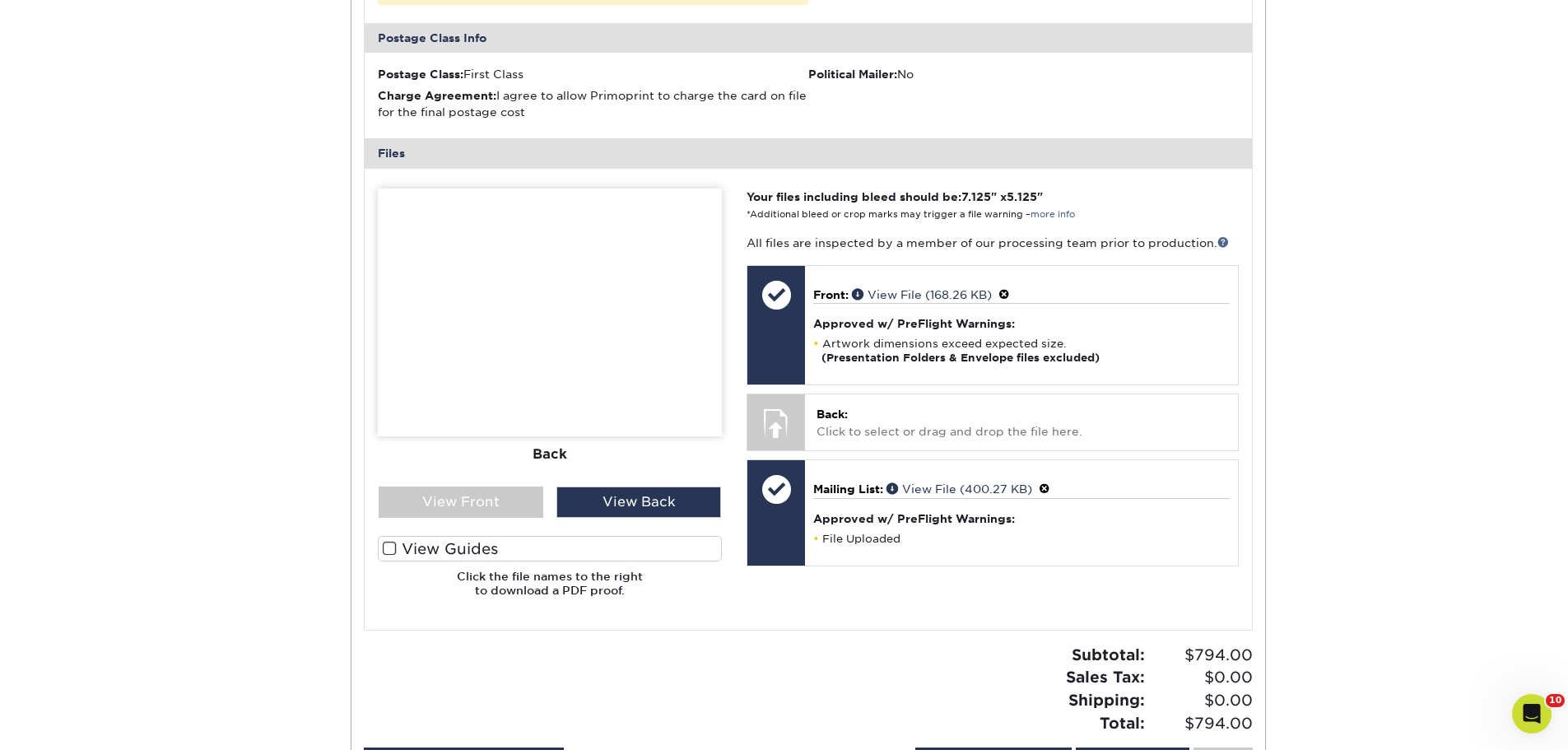
scroll to position [741, 0]
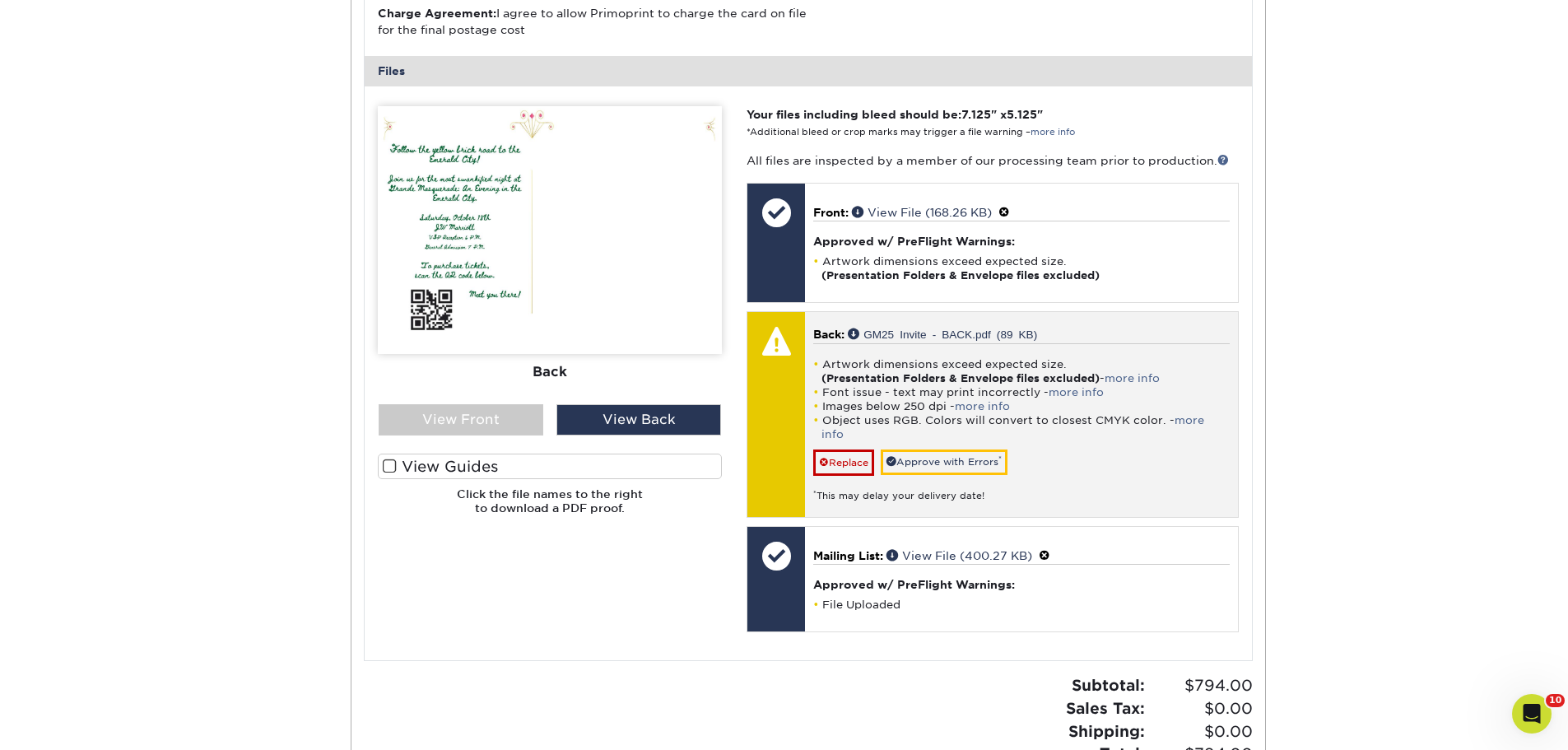
click at [858, 372] on strong "(Presentation Folders & Envelope files excluded)" at bounding box center [960, 378] width 278 height 13
click at [835, 450] on link "Replace" at bounding box center [844, 462] width 61 height 26
click at [971, 450] on link "Approve with Errors *" at bounding box center [944, 462] width 127 height 25
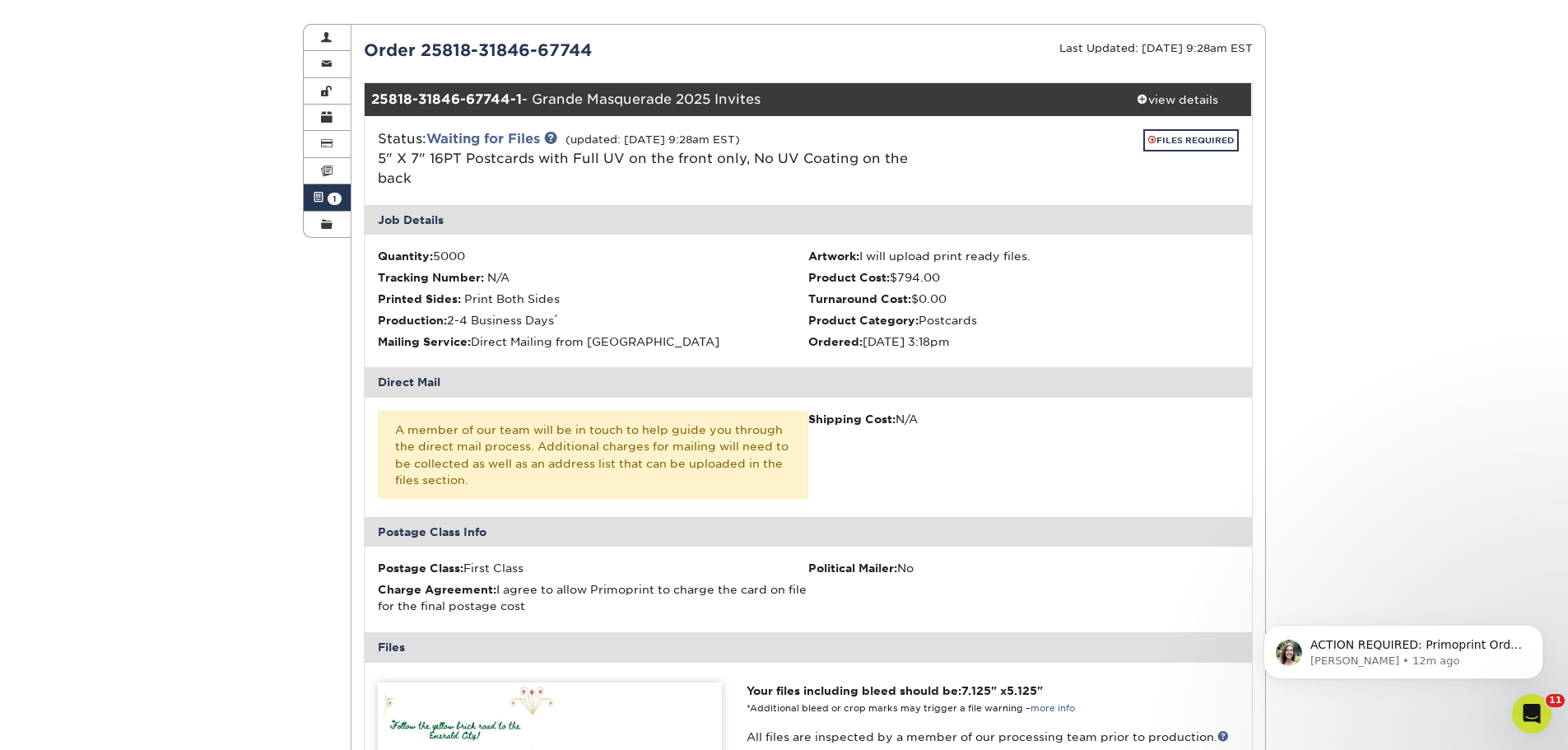
scroll to position [0, 0]
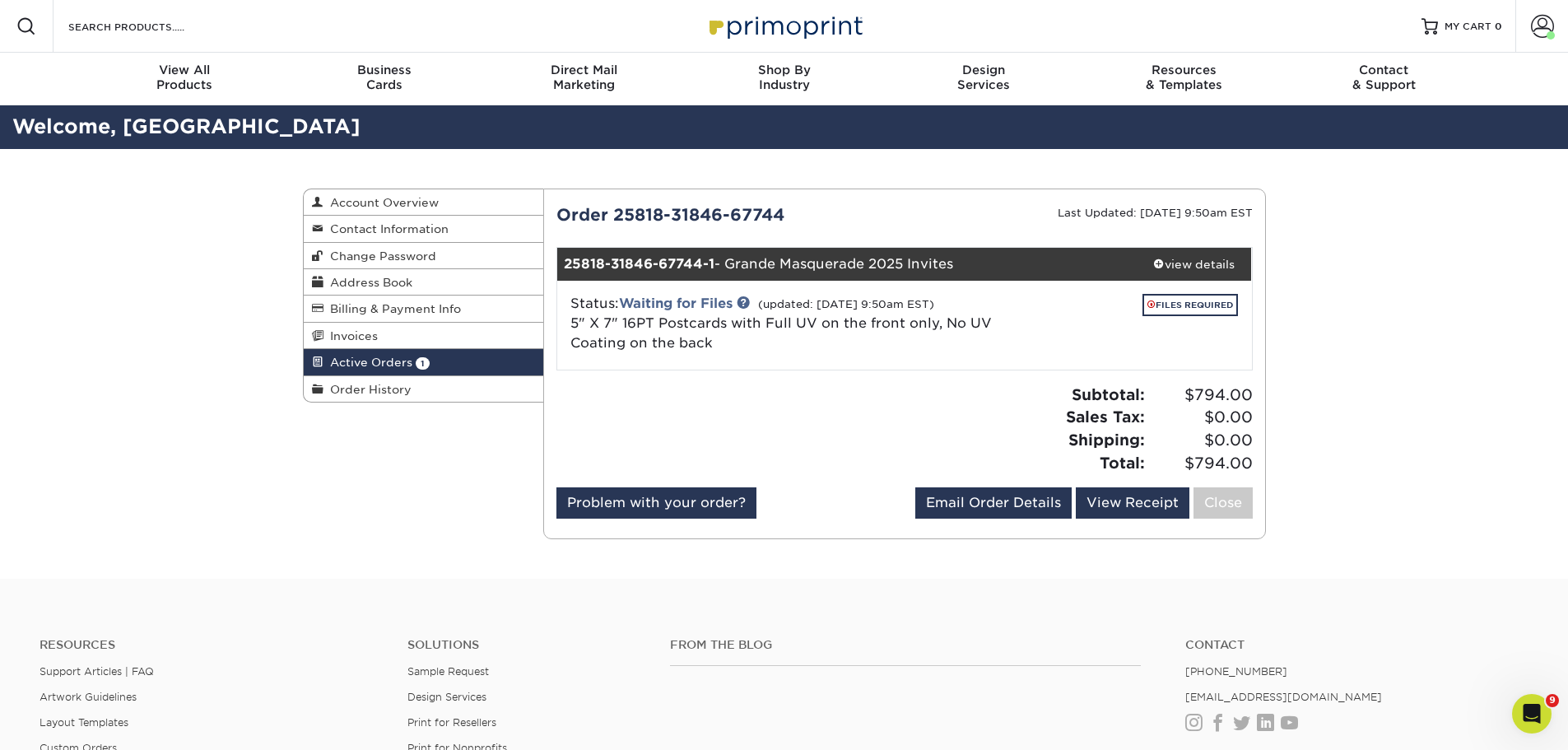
click at [1085, 297] on div "FILES REQUIRED" at bounding box center [1129, 308] width 218 height 29
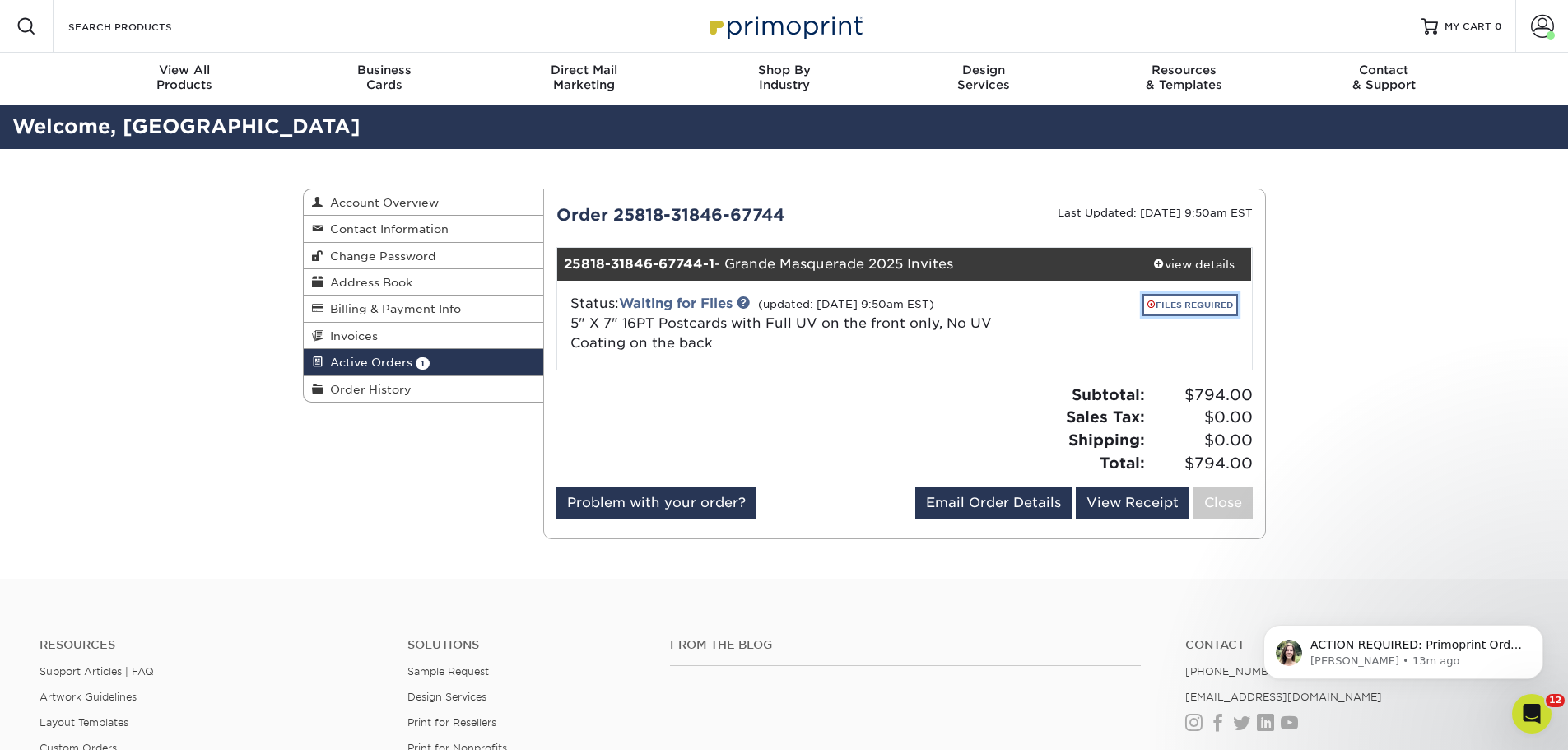
click at [1170, 311] on link "FILES REQUIRED" at bounding box center [1190, 305] width 96 height 22
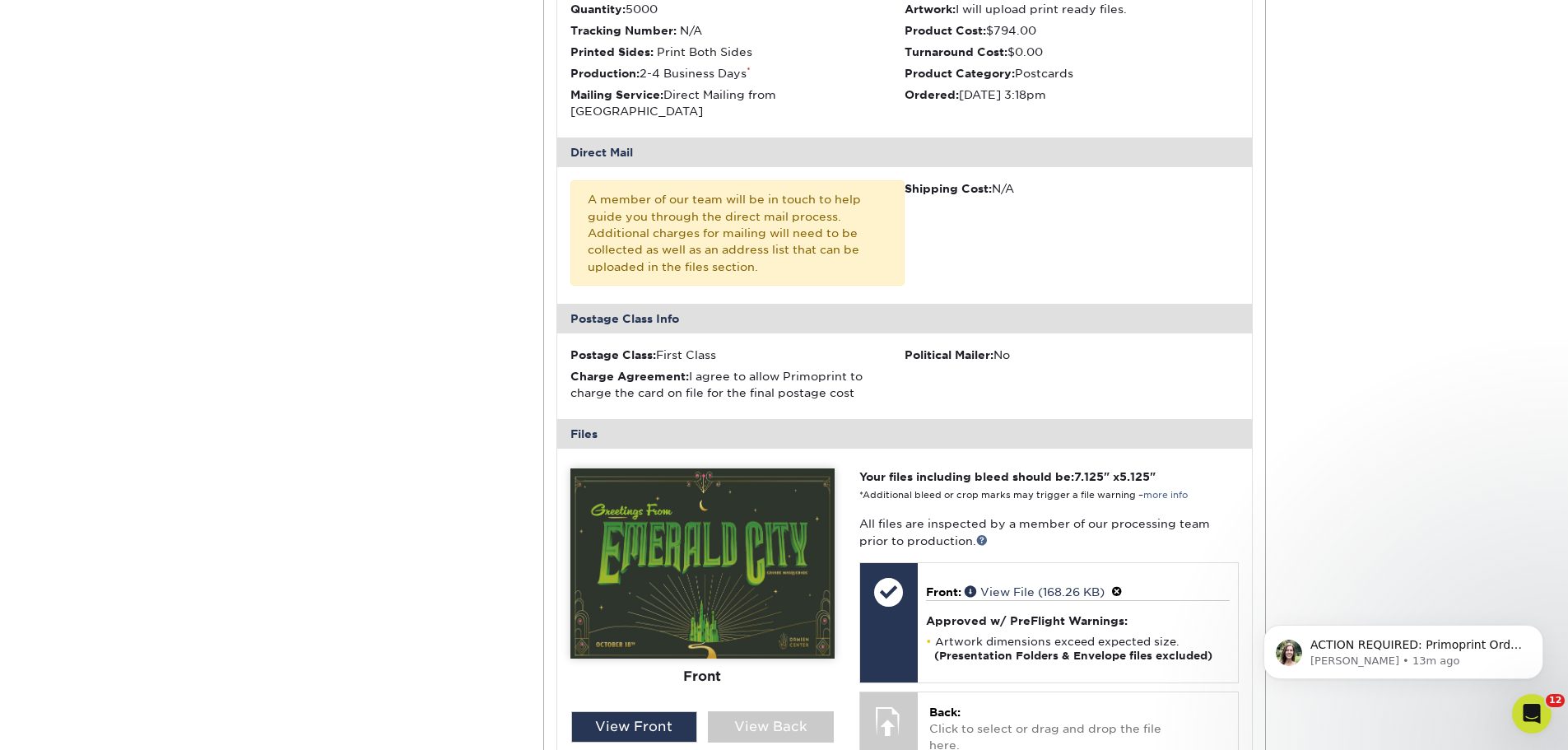
scroll to position [823, 0]
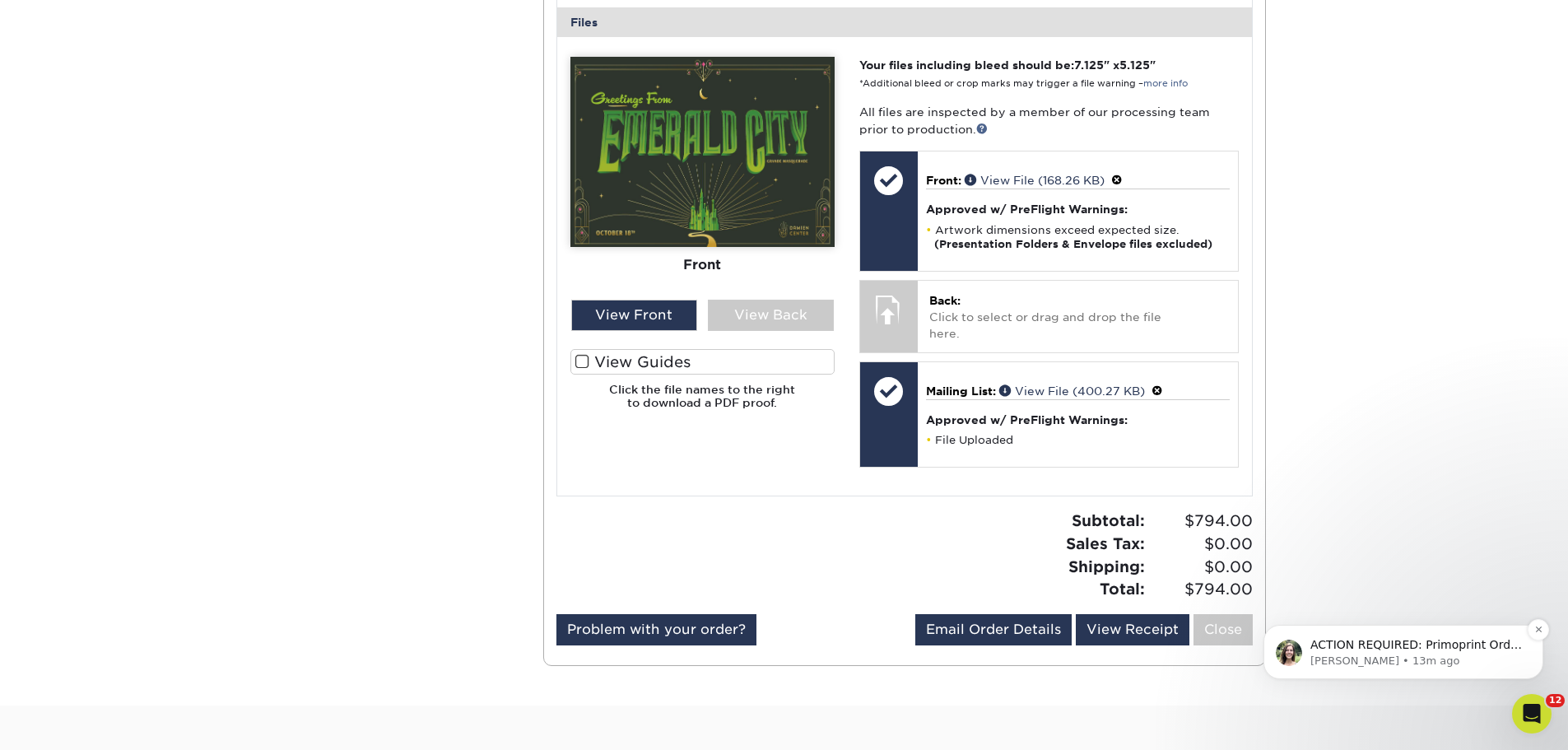
click at [1478, 652] on p "ACTION REQUIRED: Primoprint Order 25818-31846-67744 Thank you for placing your …" at bounding box center [1416, 645] width 212 height 16
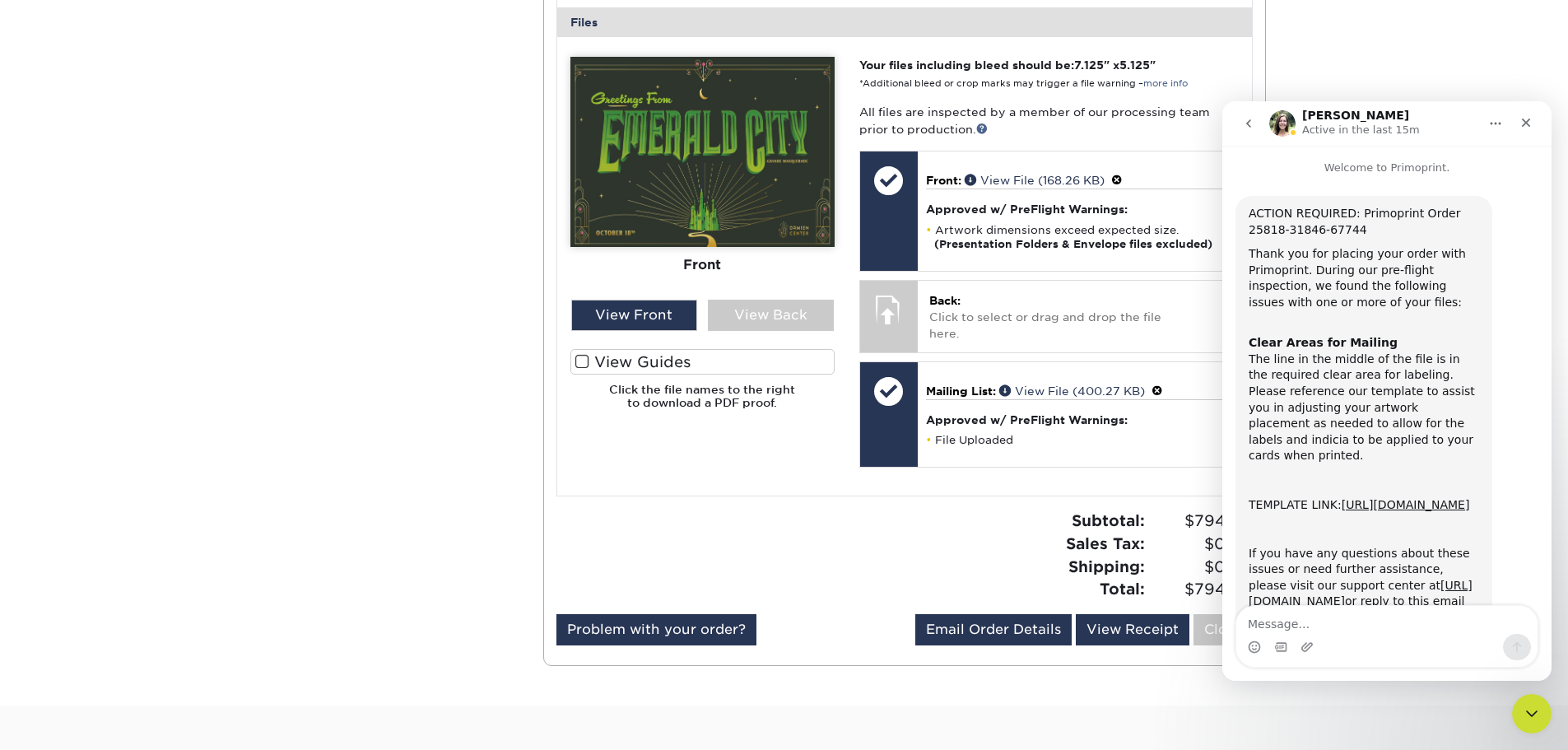
scroll to position [210, 0]
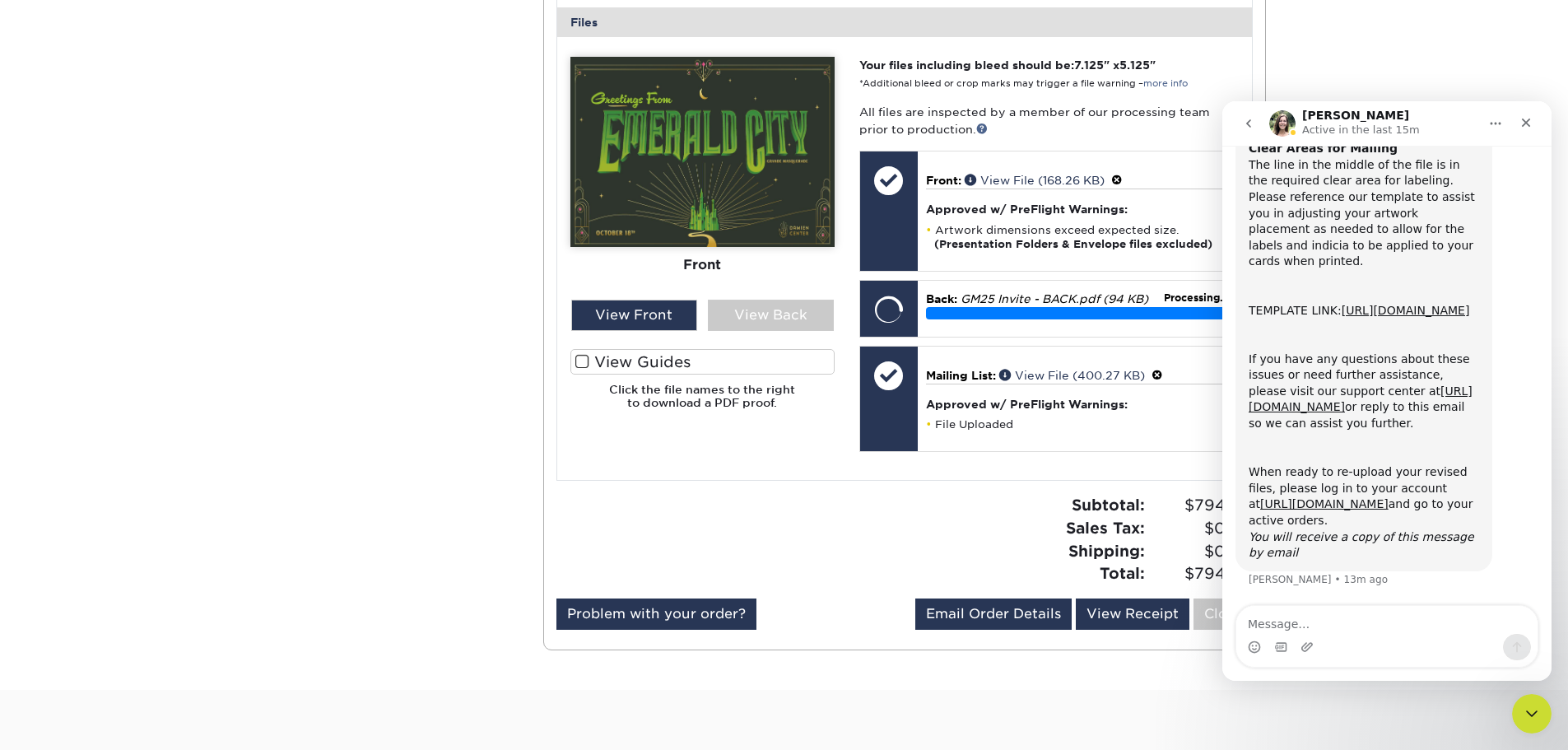
click at [788, 442] on div "Please Upload Your Files We accept: PDF , JPEG 1 or TIFF 1 files. Submitting AI…" at bounding box center [702, 258] width 289 height 403
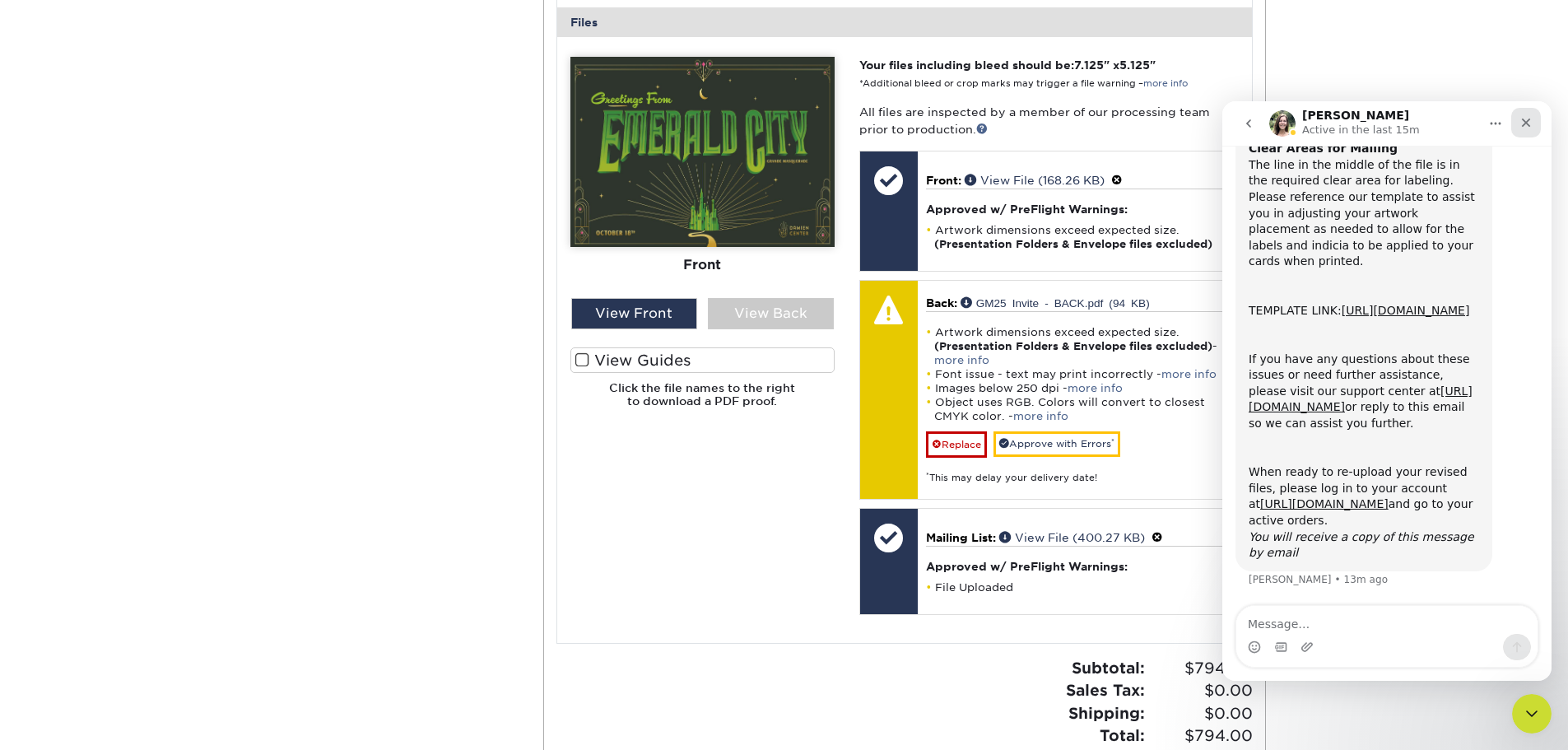
click at [1528, 125] on icon "Close" at bounding box center [1526, 123] width 9 height 9
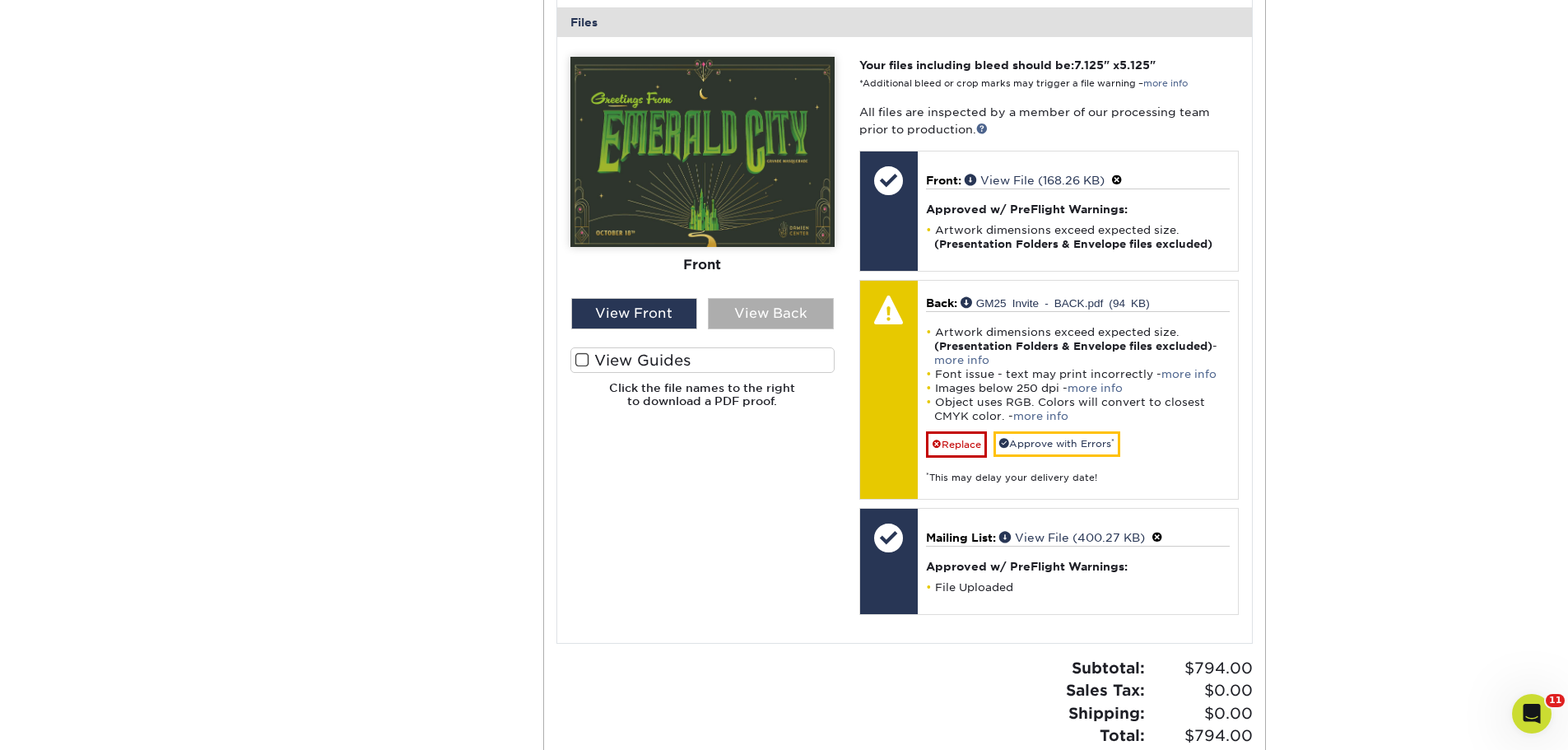
click at [781, 298] on div "View Back" at bounding box center [770, 314] width 126 height 31
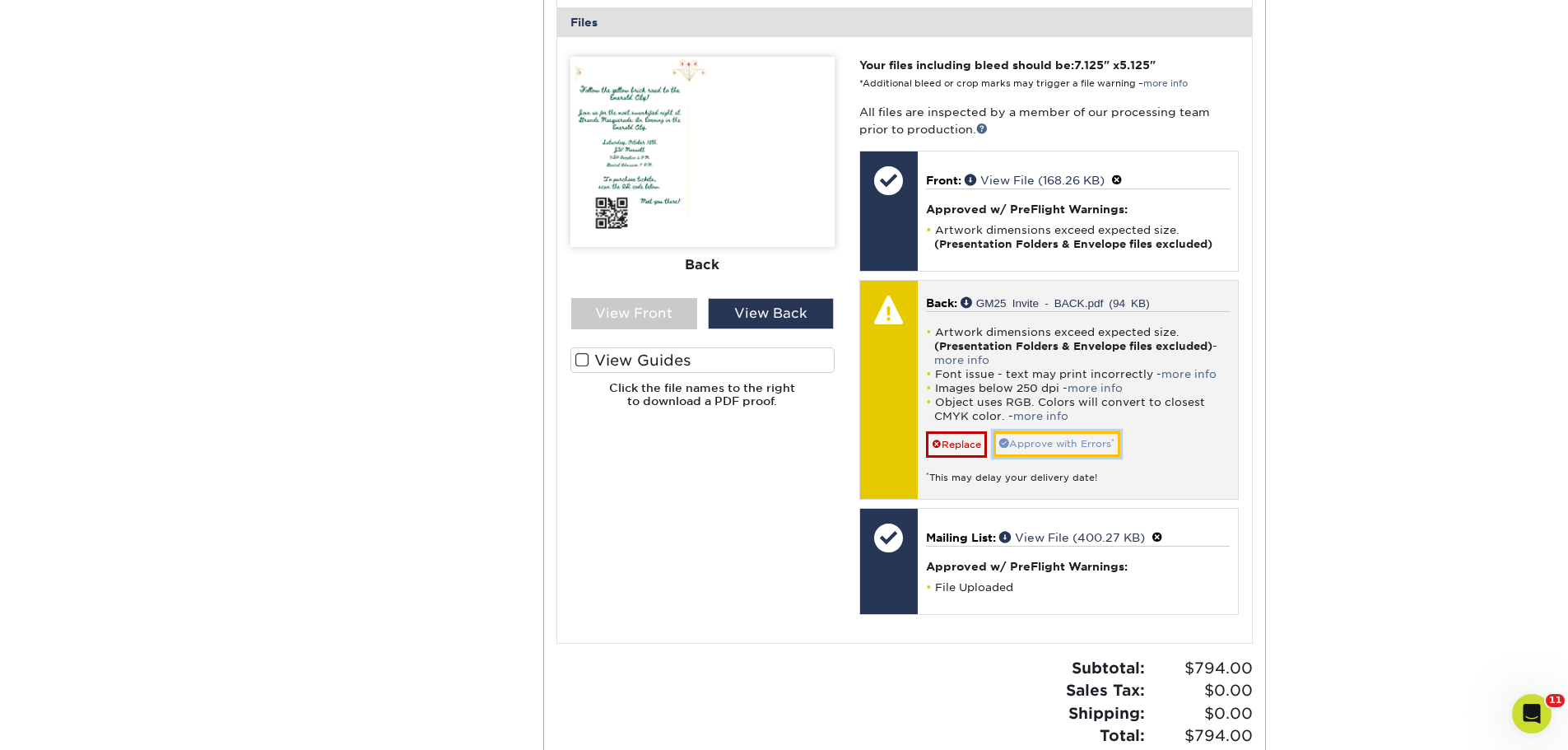
click at [1023, 432] on link "Approve with Errors *" at bounding box center [1057, 444] width 127 height 25
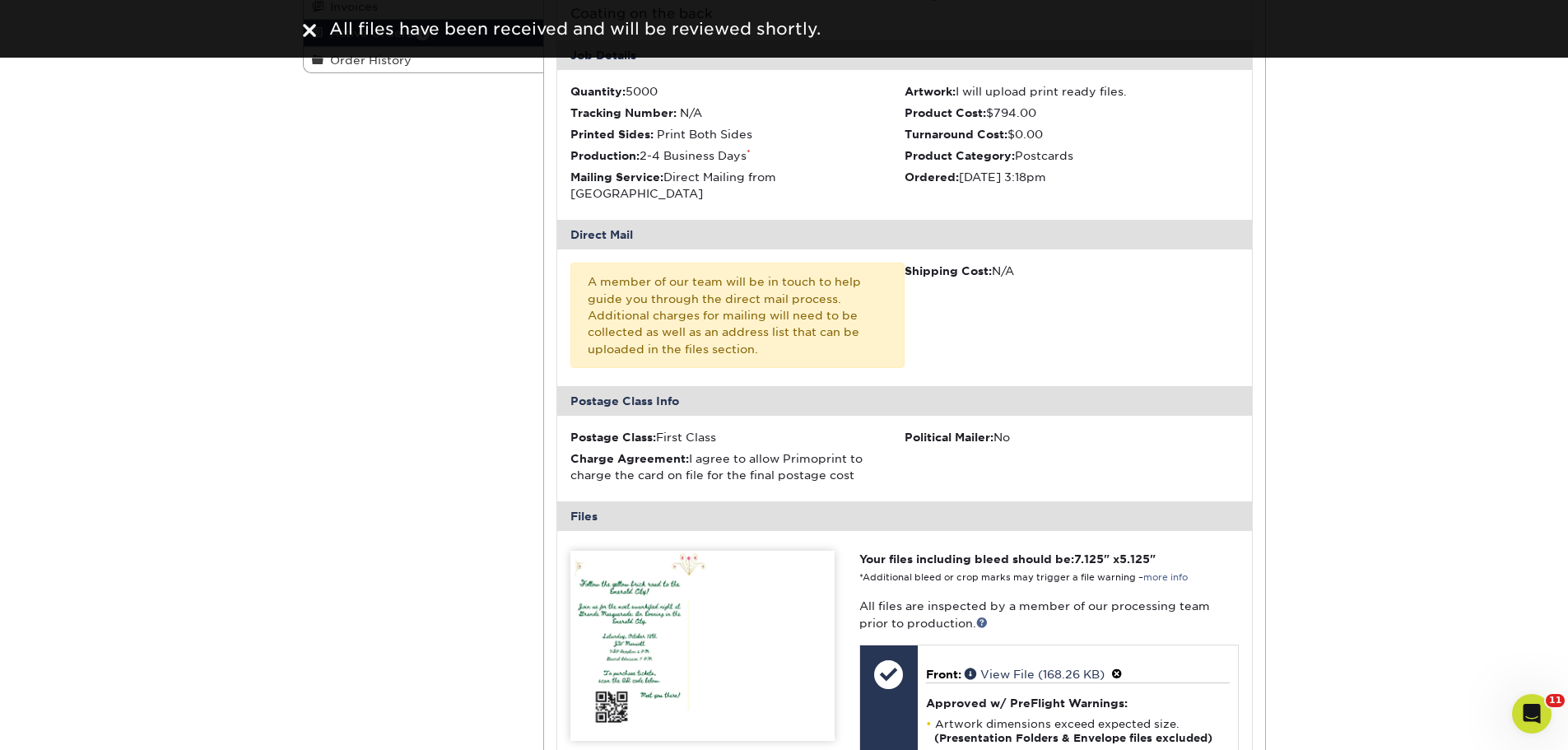
scroll to position [247, 0]
